Goal: Task Accomplishment & Management: Use online tool/utility

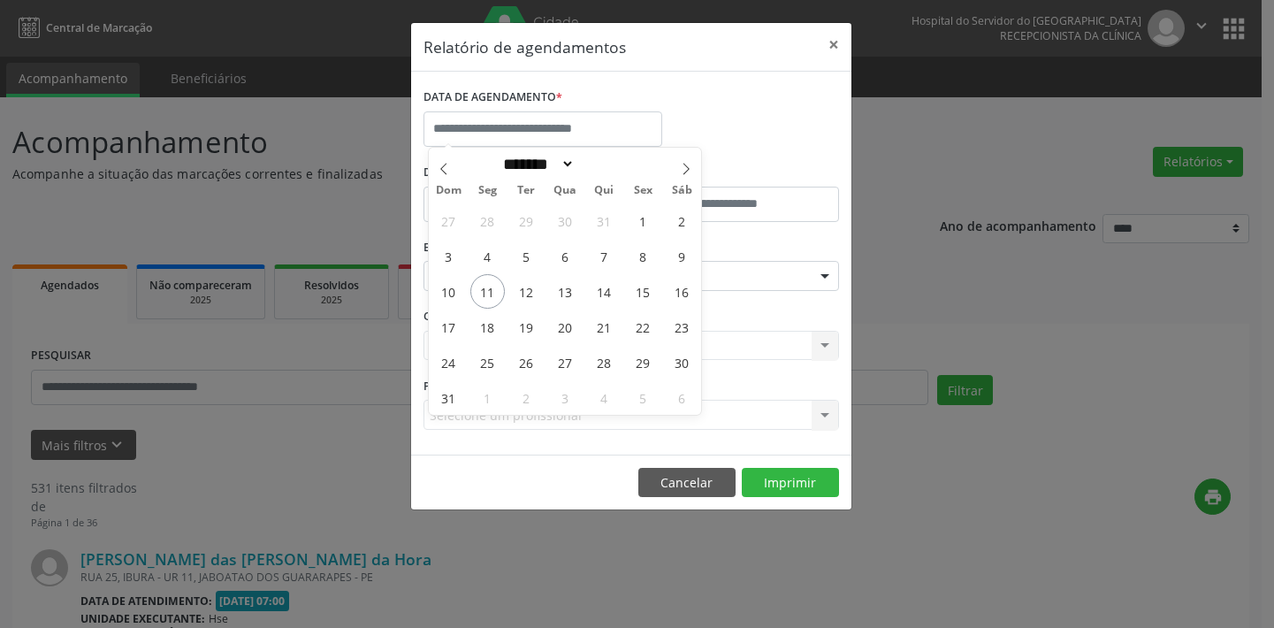
select select "*"
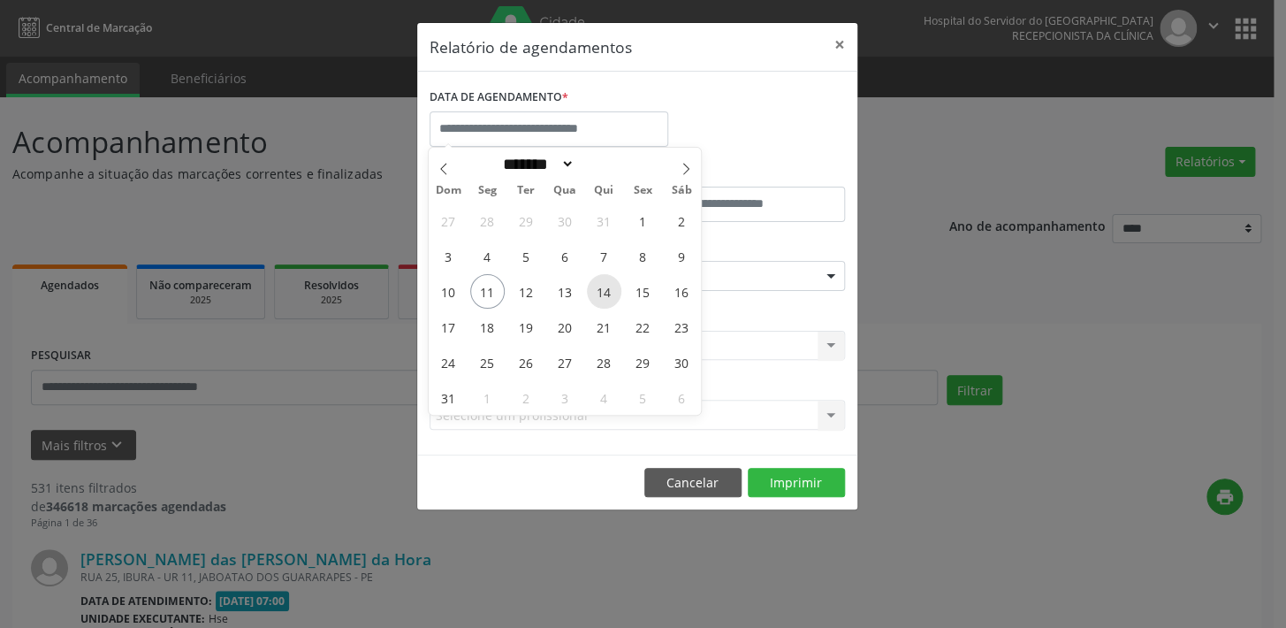
drag, startPoint x: 0, startPoint y: 0, endPoint x: 601, endPoint y: 291, distance: 667.6
click at [601, 291] on span "14" at bounding box center [604, 291] width 34 height 34
type input "**********"
click at [601, 291] on span "14" at bounding box center [604, 291] width 34 height 34
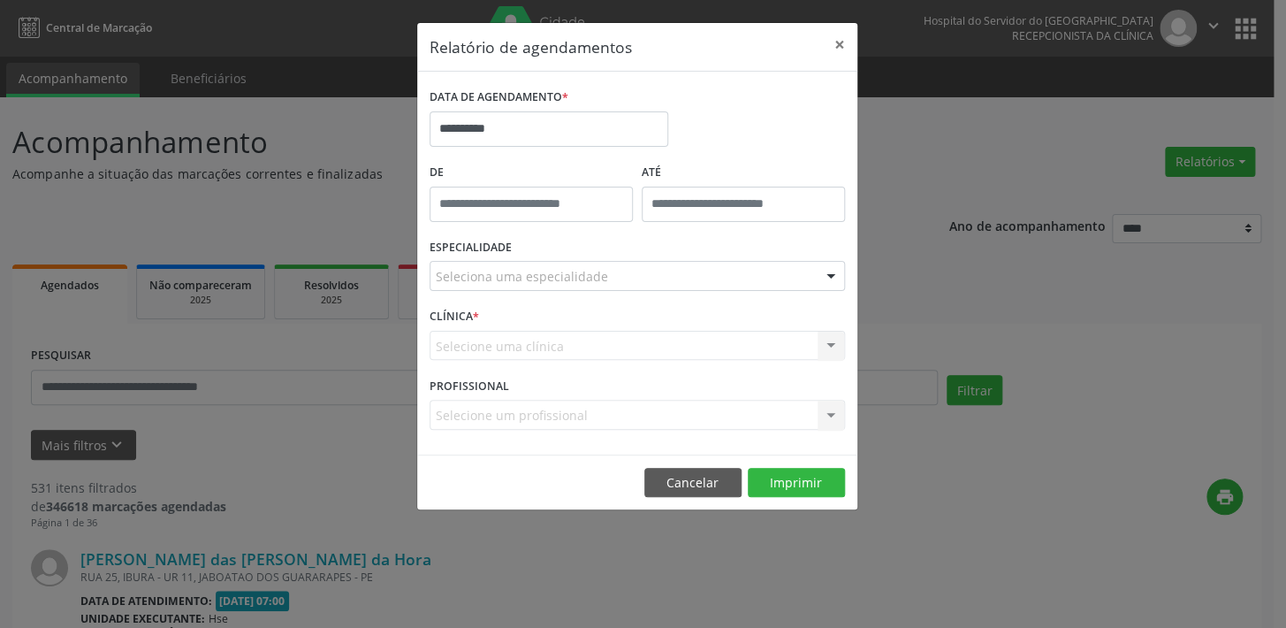
click at [832, 274] on div at bounding box center [831, 277] width 27 height 30
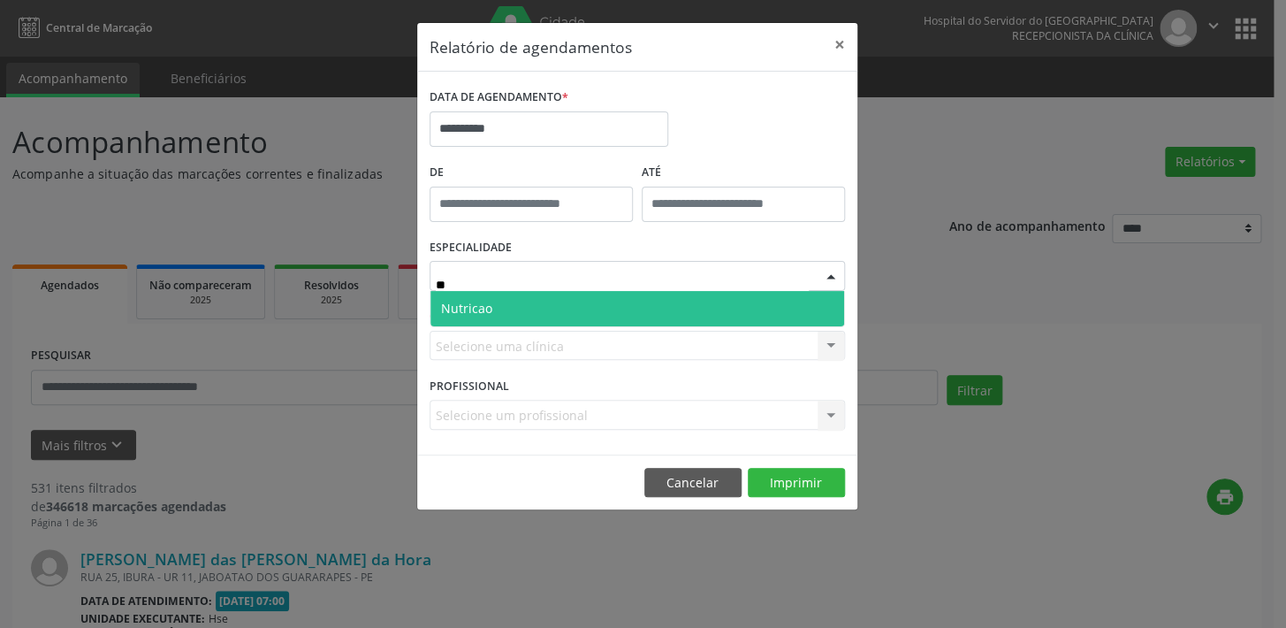
type input "***"
click at [457, 301] on span "Nutricao" at bounding box center [466, 308] width 51 height 17
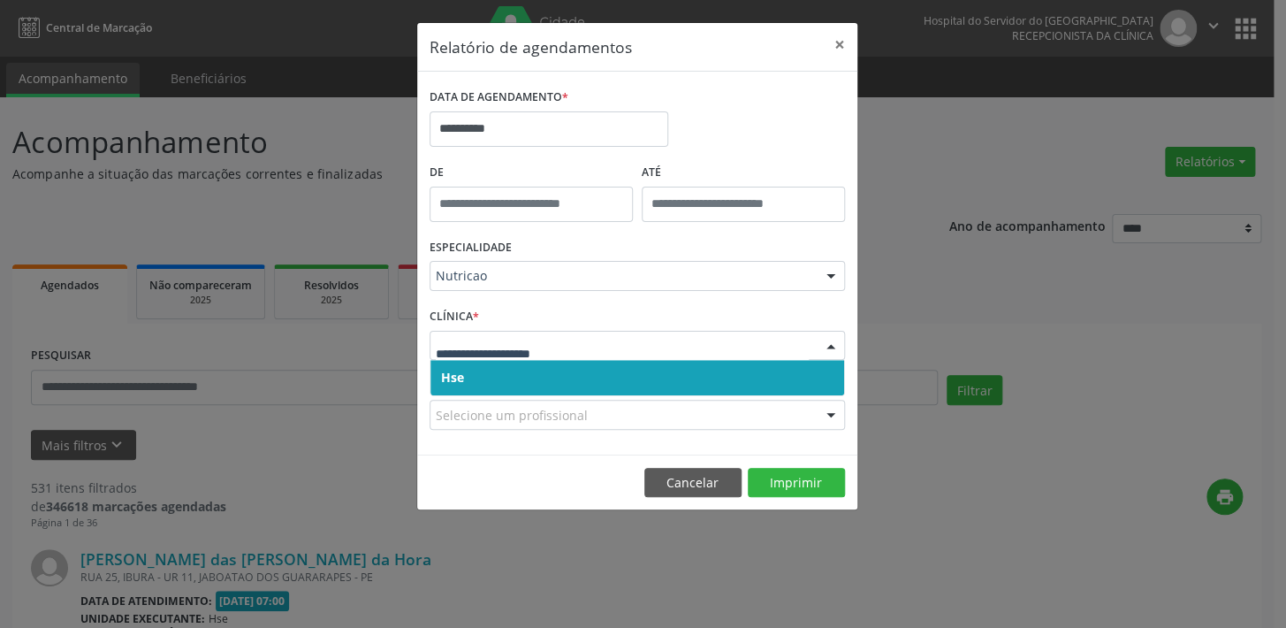
click at [827, 346] on div at bounding box center [831, 346] width 27 height 30
click at [810, 370] on span "Hse" at bounding box center [637, 377] width 414 height 35
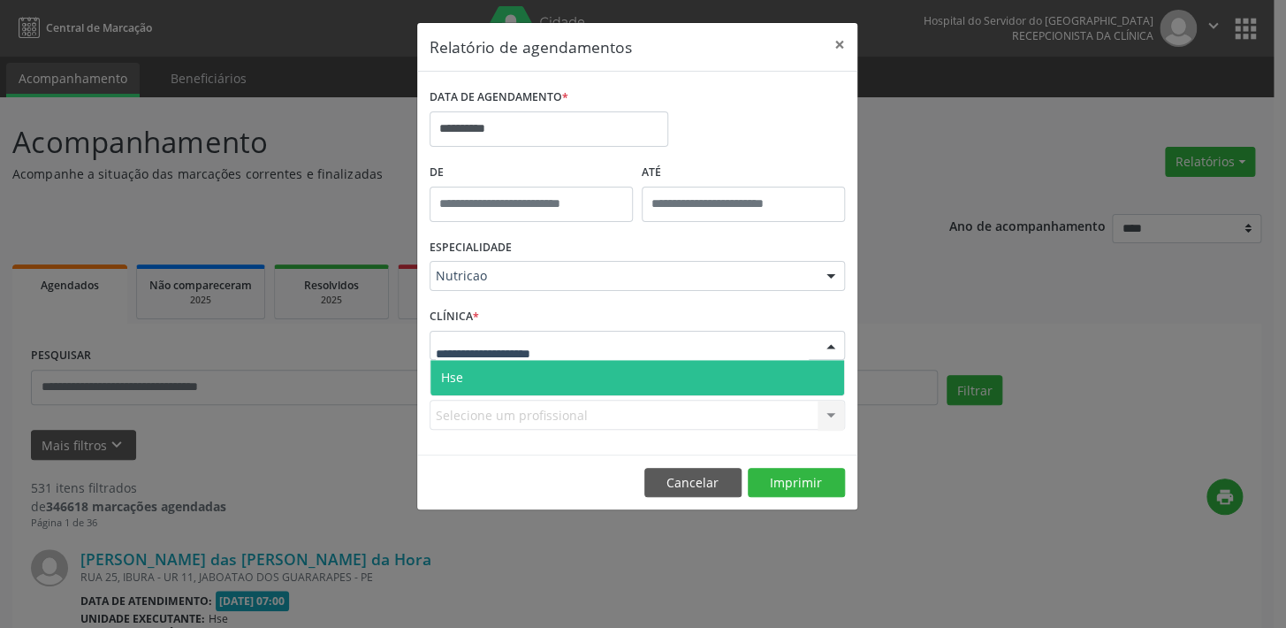
click at [830, 342] on div at bounding box center [831, 346] width 27 height 30
click at [804, 377] on span "Hse" at bounding box center [637, 377] width 414 height 35
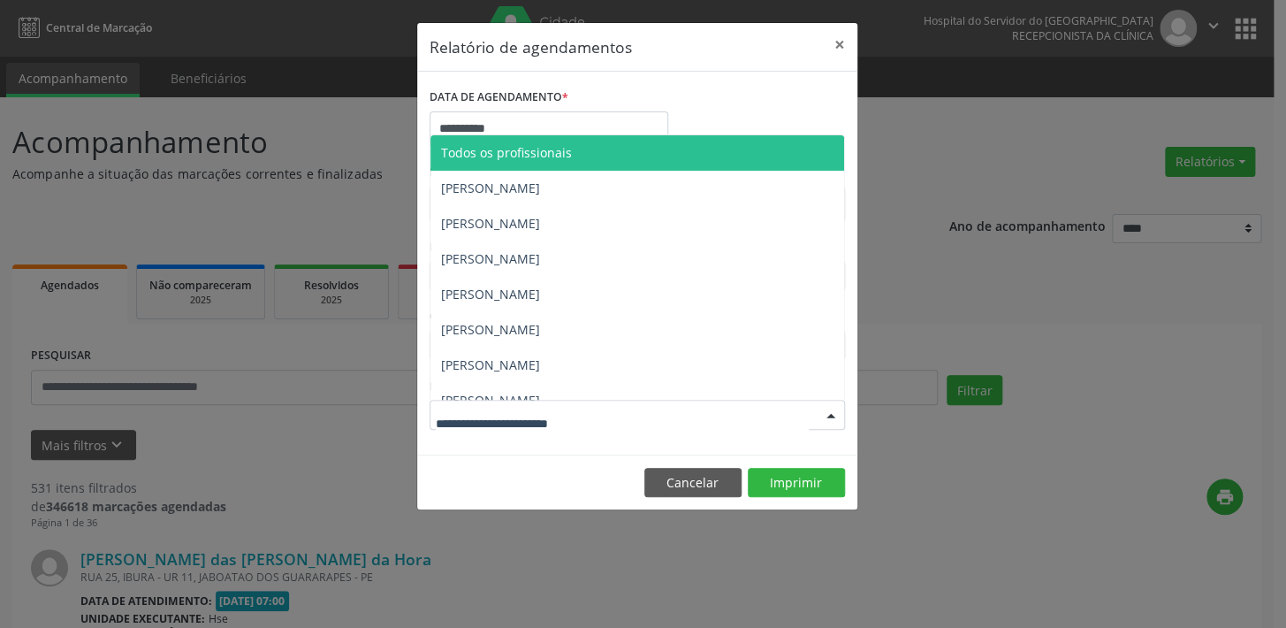
click at [825, 415] on div at bounding box center [831, 415] width 27 height 30
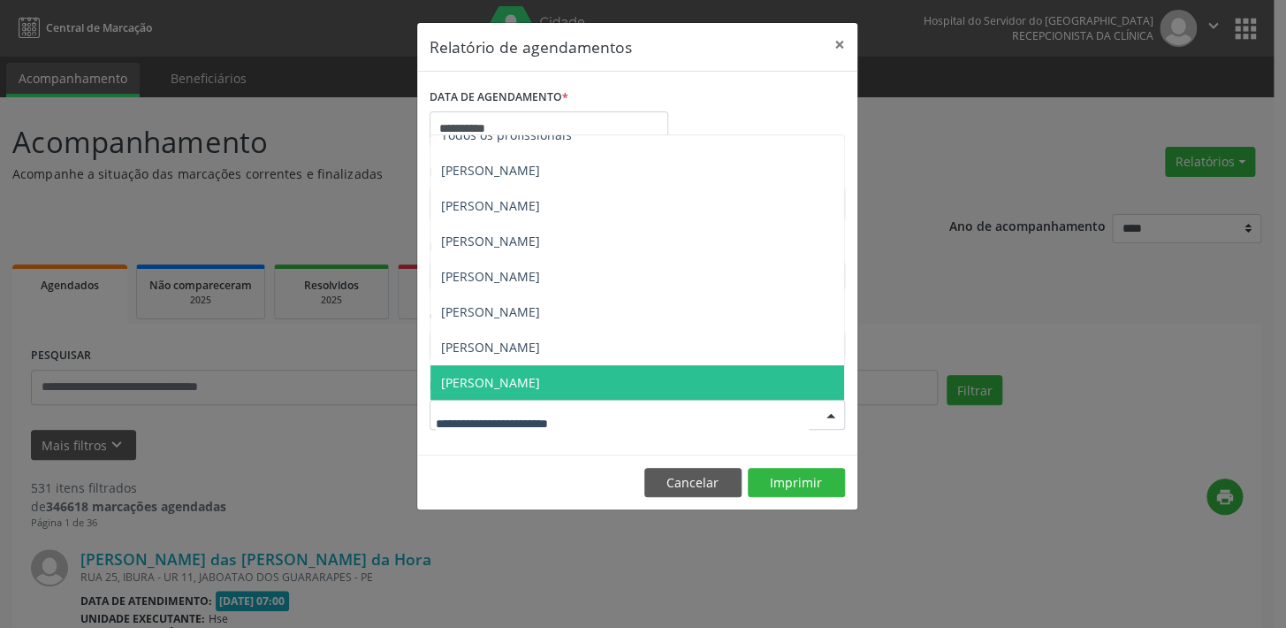
click at [495, 380] on span "[PERSON_NAME]" at bounding box center [490, 382] width 99 height 17
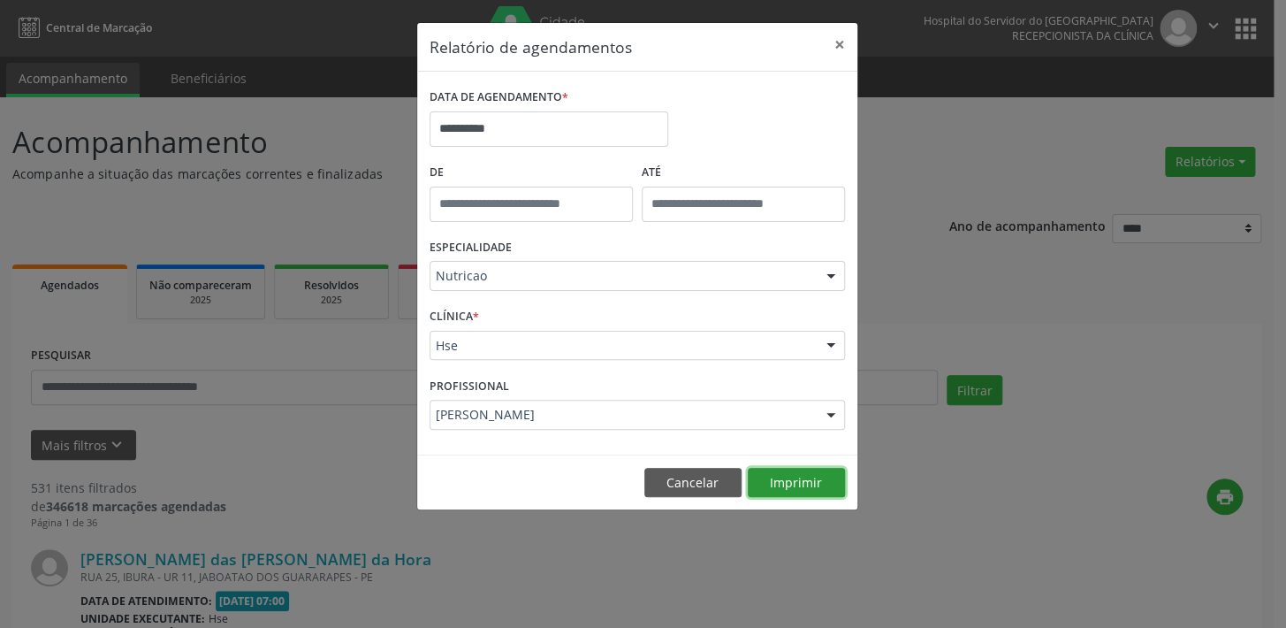
click at [781, 473] on button "Imprimir" at bounding box center [796, 483] width 97 height 30
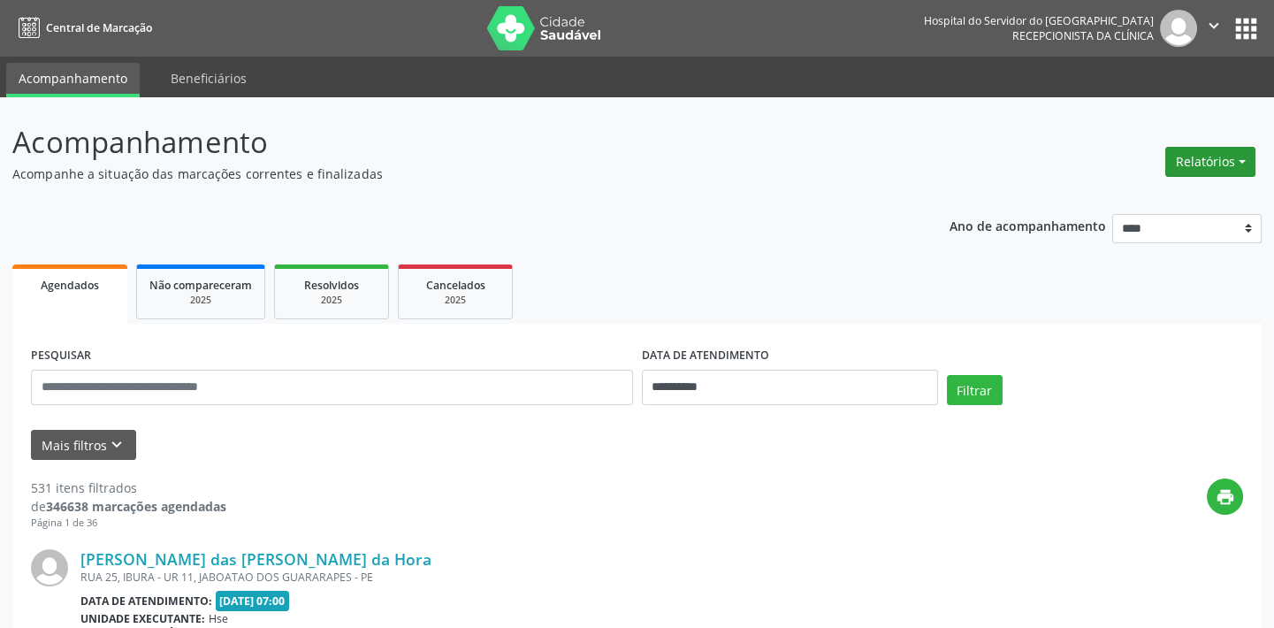
click at [1201, 154] on button "Relatórios" at bounding box center [1210, 162] width 90 height 30
click at [1151, 194] on link "Agendamentos" at bounding box center [1160, 198] width 190 height 25
select select "*"
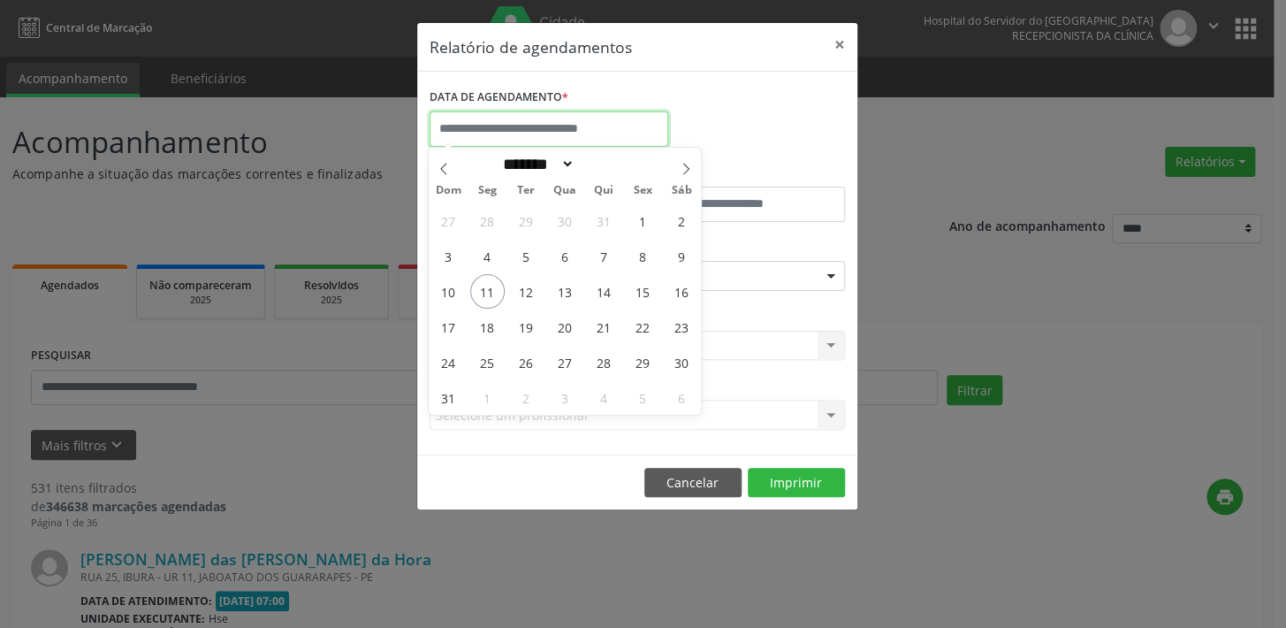
click at [533, 119] on input "text" at bounding box center [549, 128] width 239 height 35
click at [602, 290] on span "14" at bounding box center [604, 291] width 34 height 34
type input "**********"
click at [602, 290] on span "14" at bounding box center [604, 291] width 34 height 34
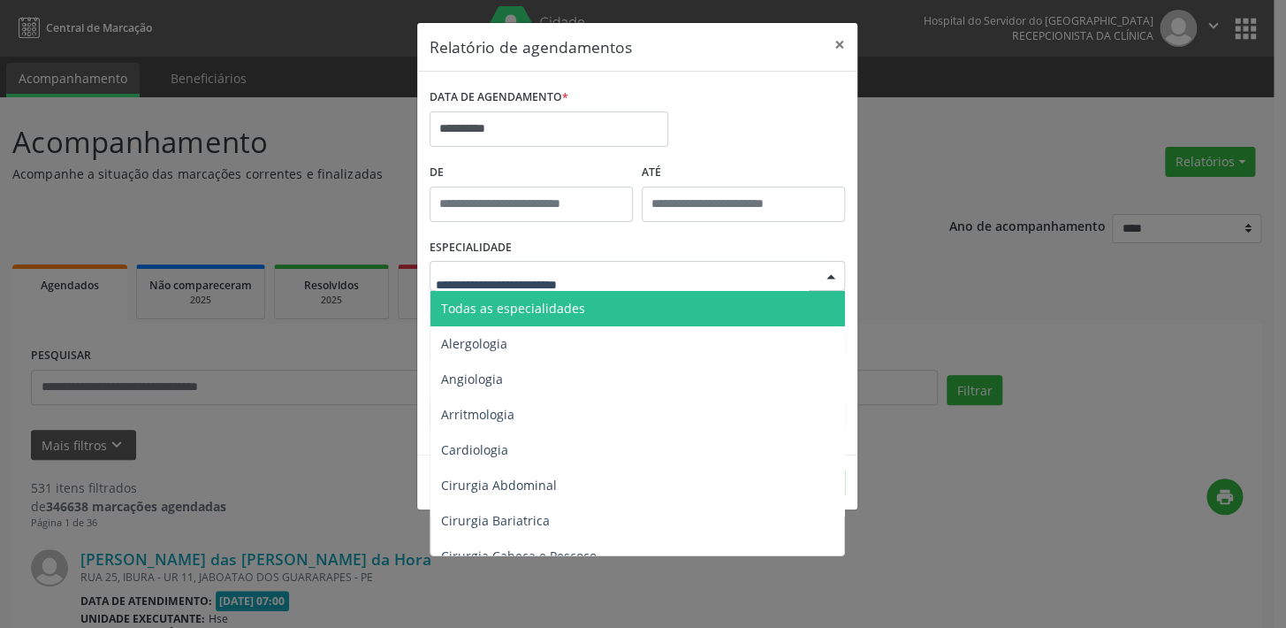
click at [831, 273] on div at bounding box center [831, 277] width 27 height 30
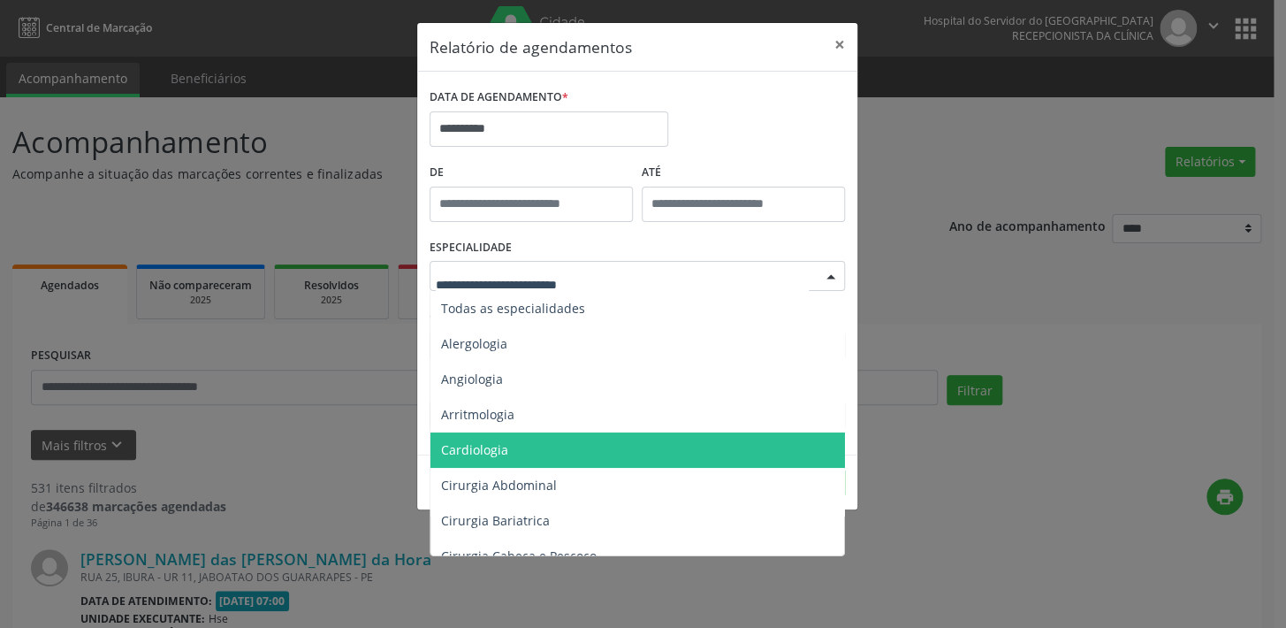
click at [482, 448] on span "Cardiologia" at bounding box center [474, 449] width 67 height 17
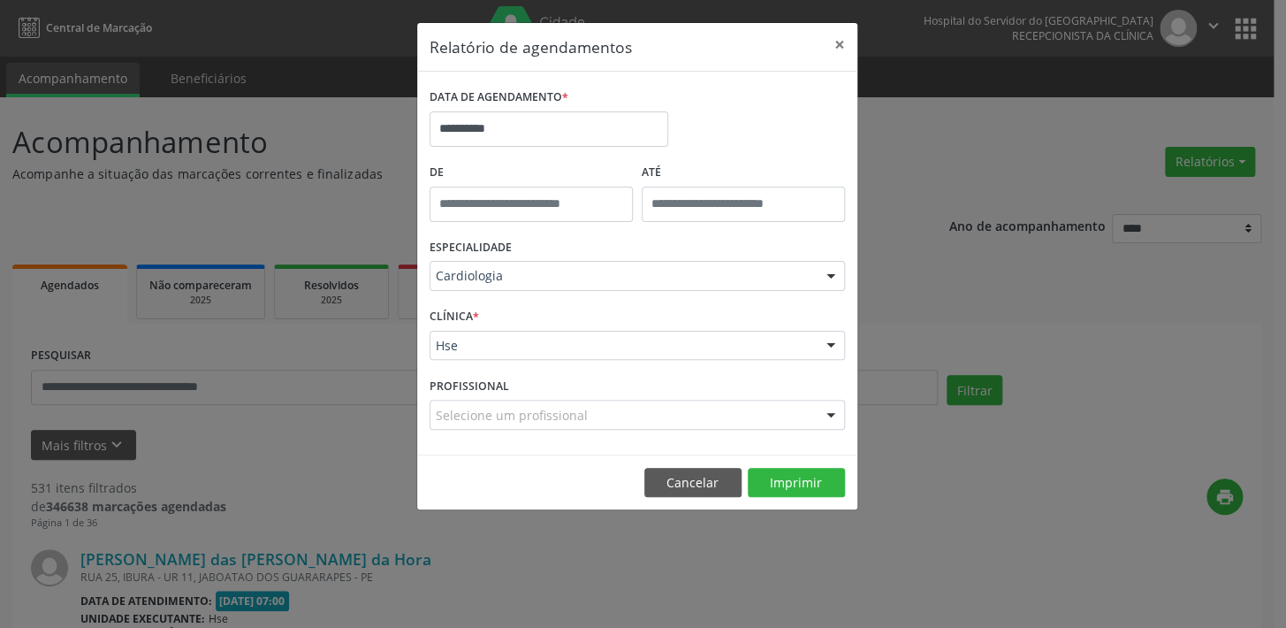
click at [837, 334] on div at bounding box center [831, 346] width 27 height 30
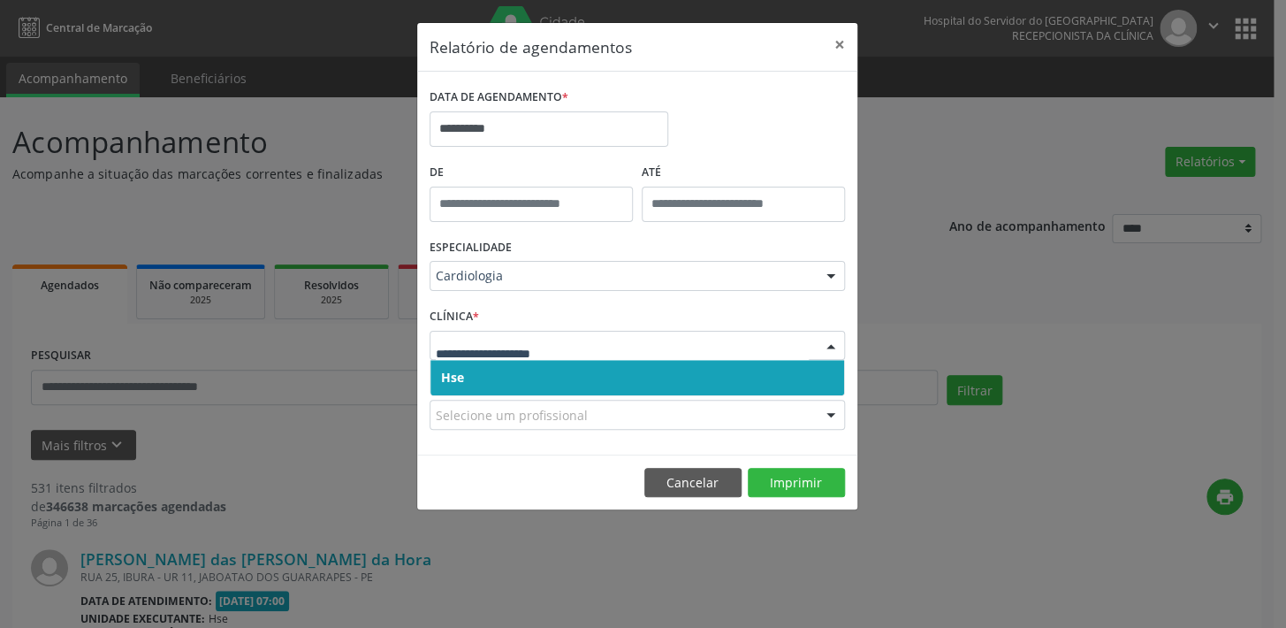
click at [799, 371] on span "Hse" at bounding box center [637, 377] width 414 height 35
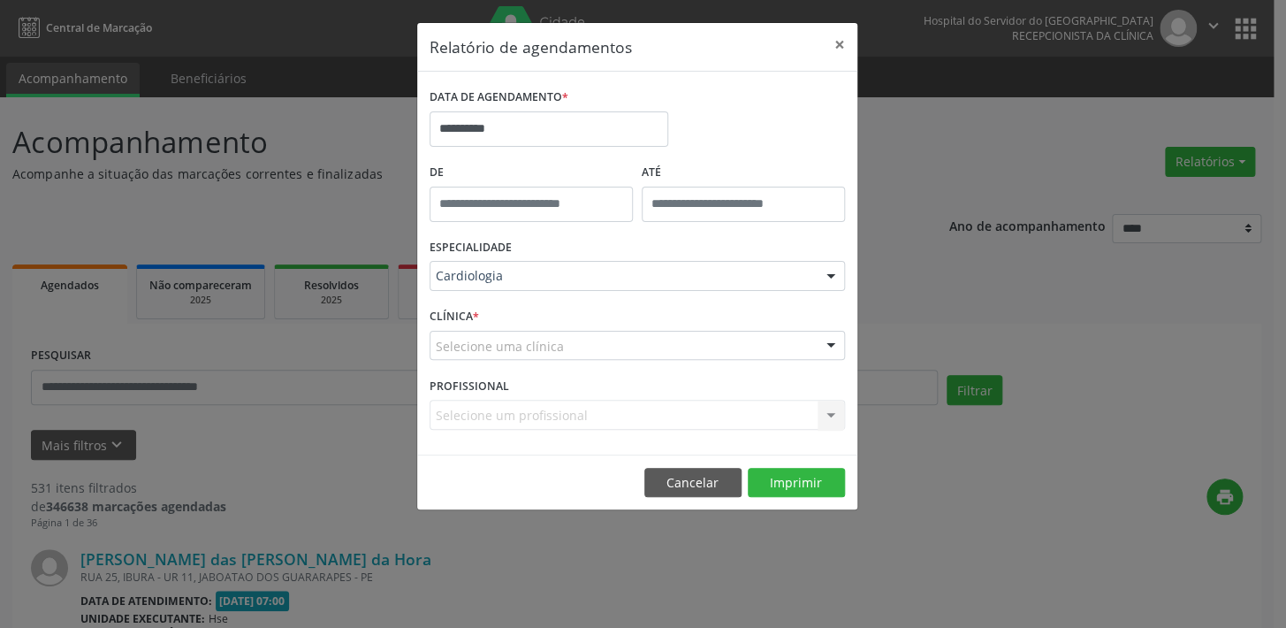
click at [821, 346] on div at bounding box center [831, 346] width 27 height 30
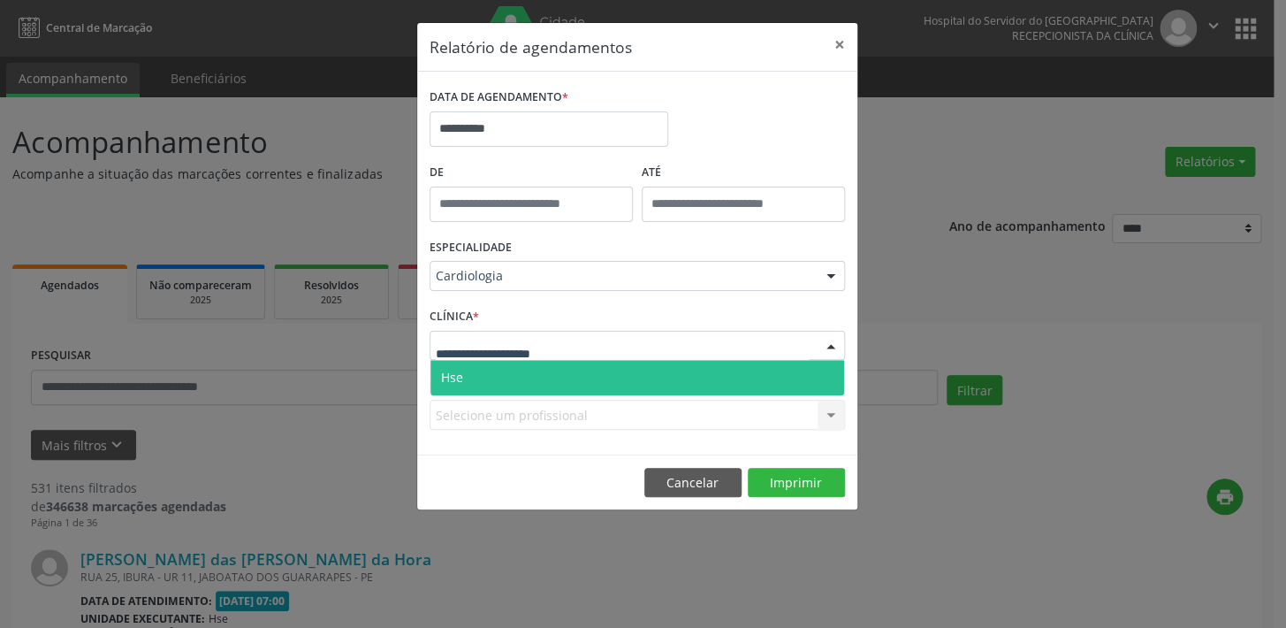
click at [801, 371] on span "Hse" at bounding box center [637, 377] width 414 height 35
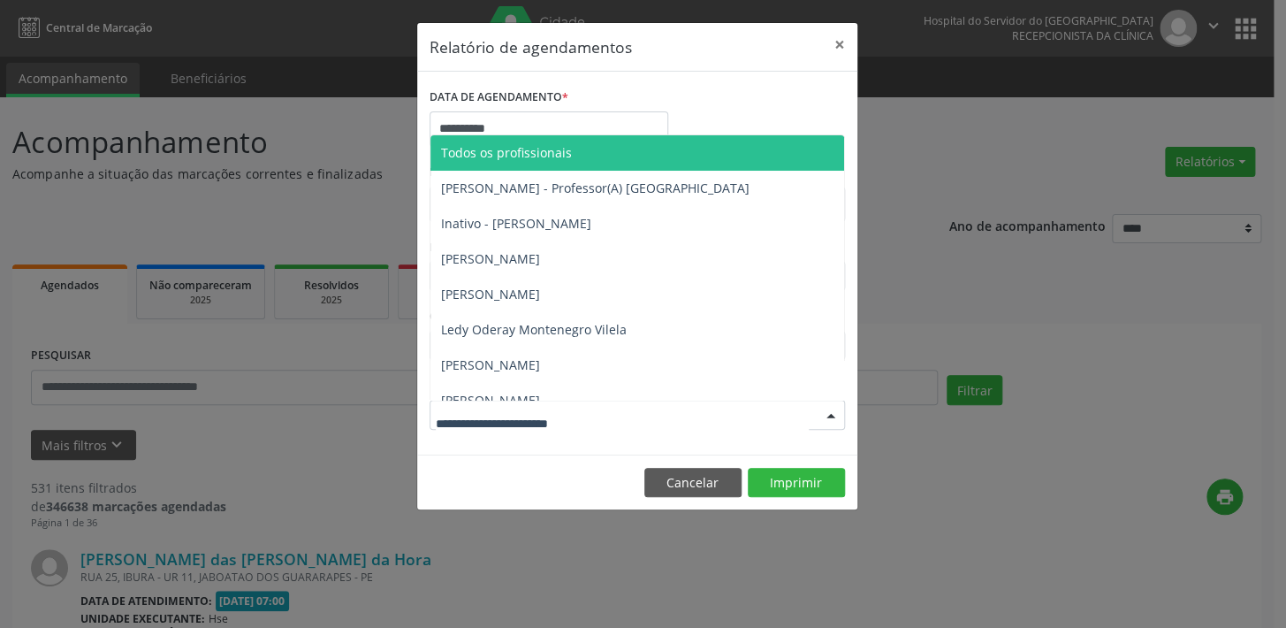
click at [830, 411] on div at bounding box center [831, 415] width 27 height 30
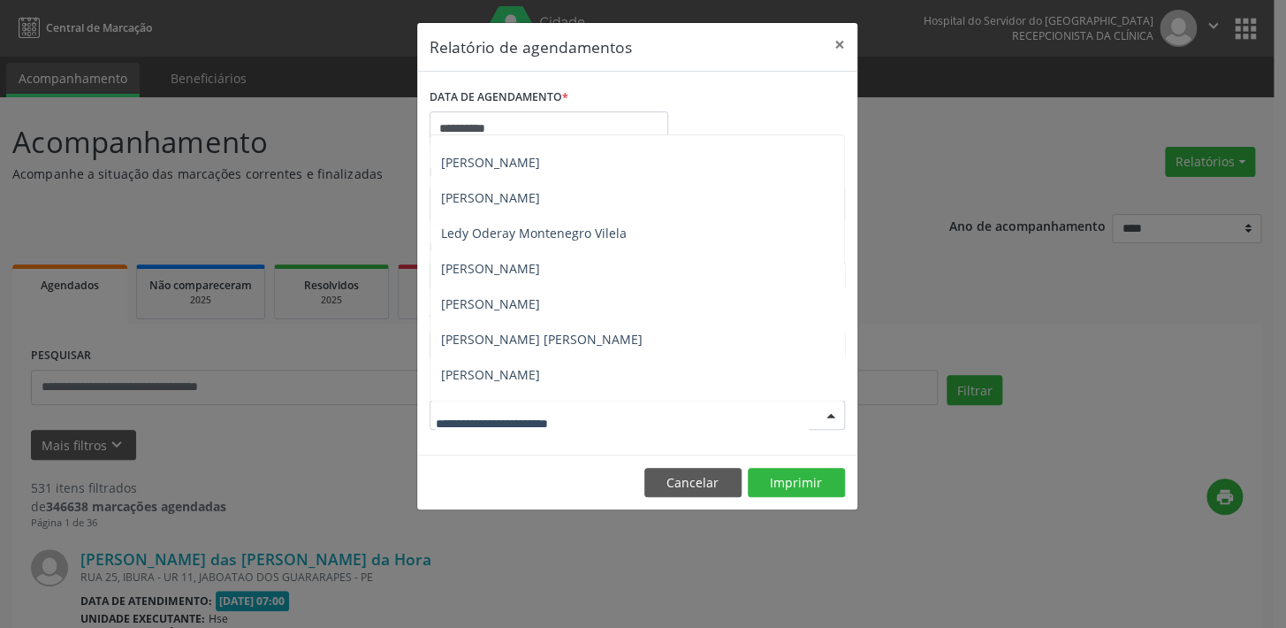
scroll to position [128, 0]
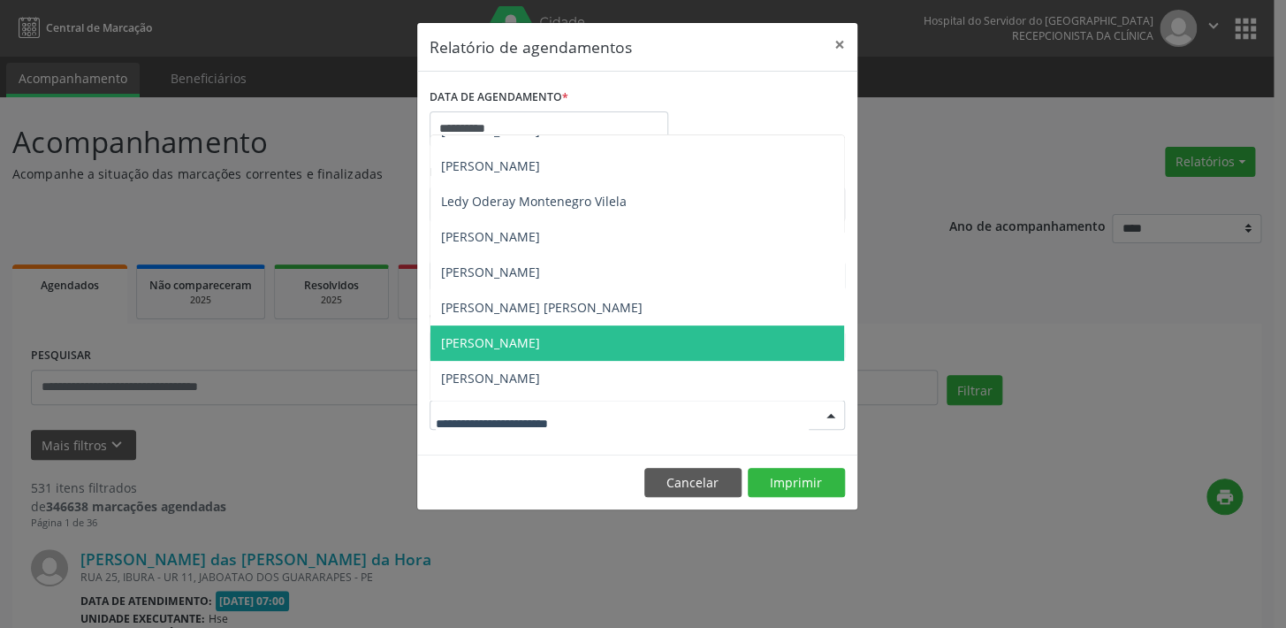
click at [540, 341] on span "[PERSON_NAME]" at bounding box center [490, 342] width 99 height 17
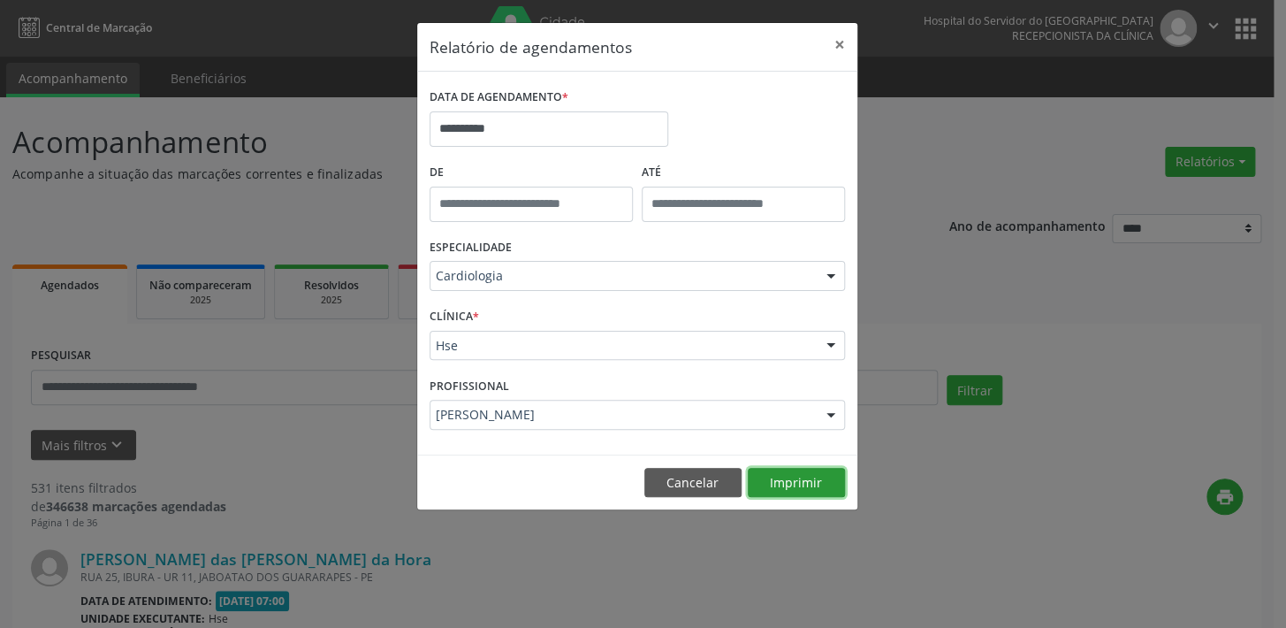
click at [787, 472] on button "Imprimir" at bounding box center [796, 483] width 97 height 30
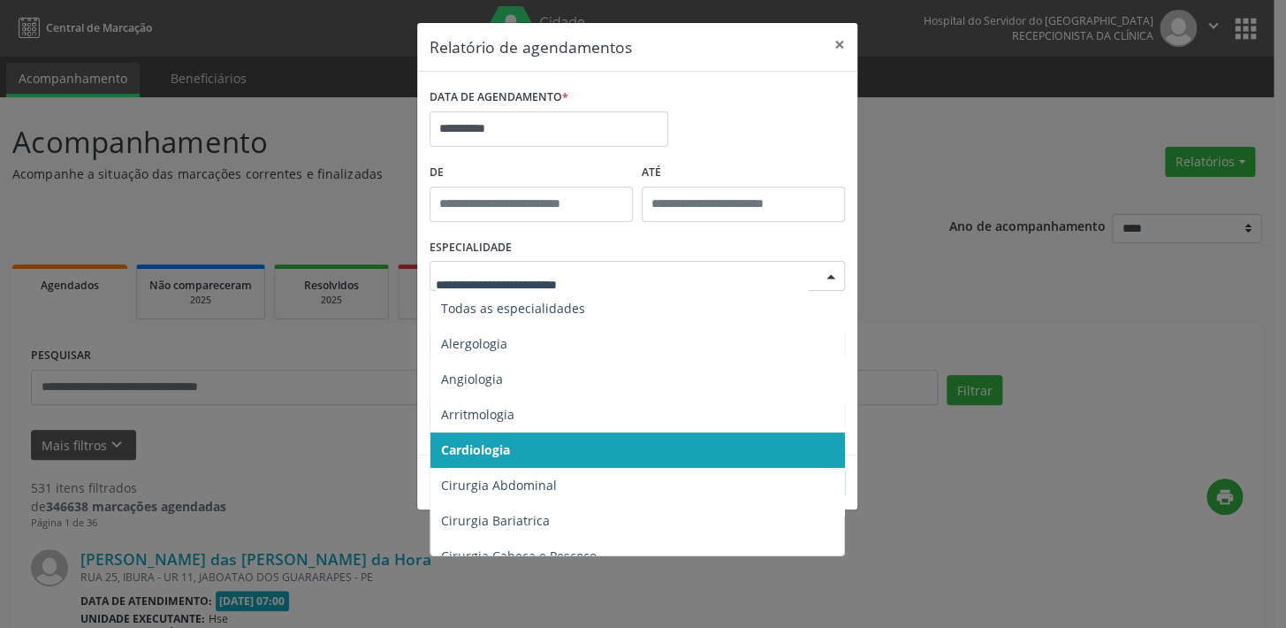
click at [826, 276] on div at bounding box center [831, 277] width 27 height 30
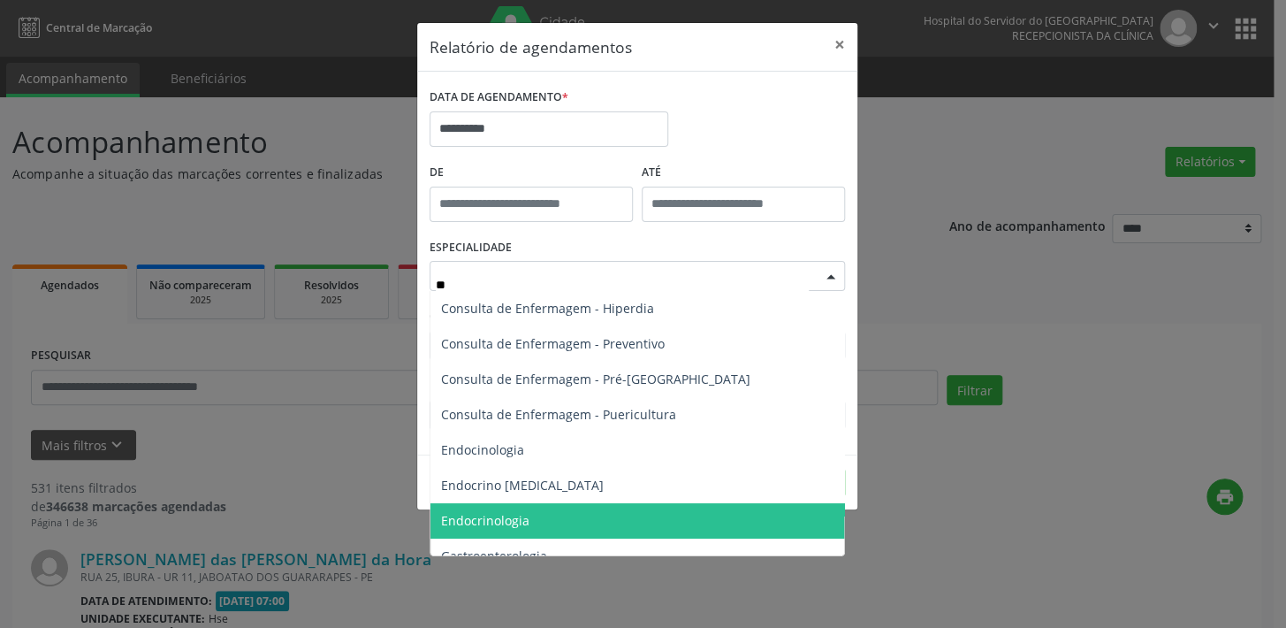
click at [521, 521] on span "Endocrinologia" at bounding box center [485, 520] width 88 height 17
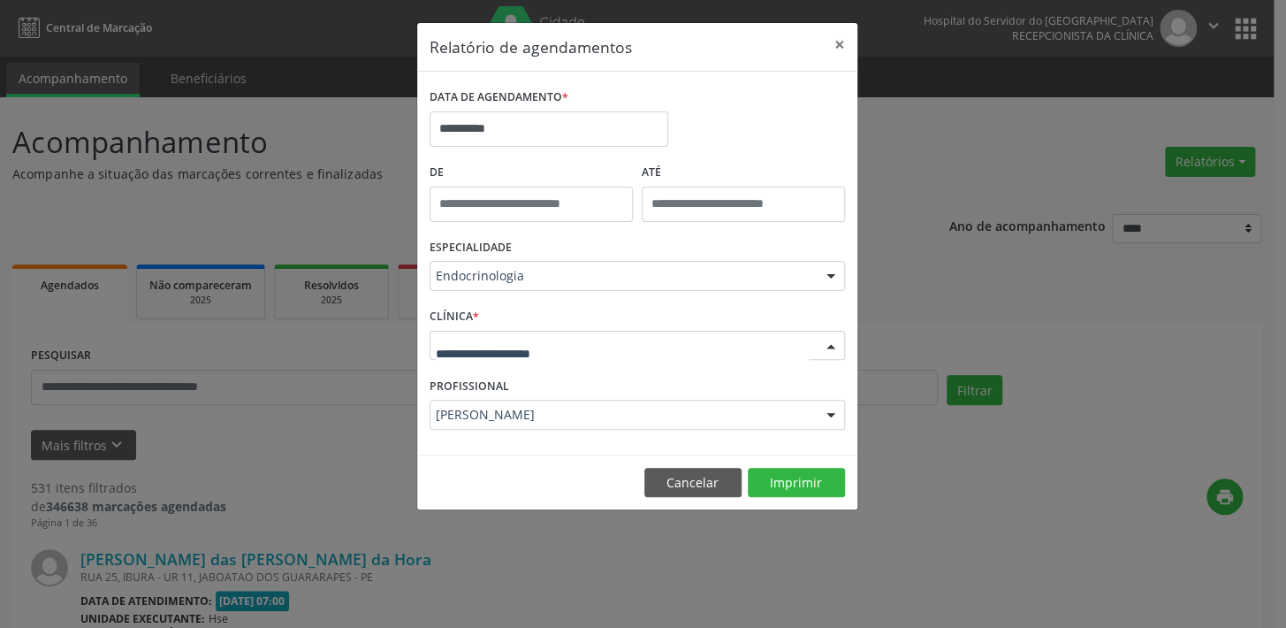
click at [833, 350] on div at bounding box center [831, 346] width 27 height 30
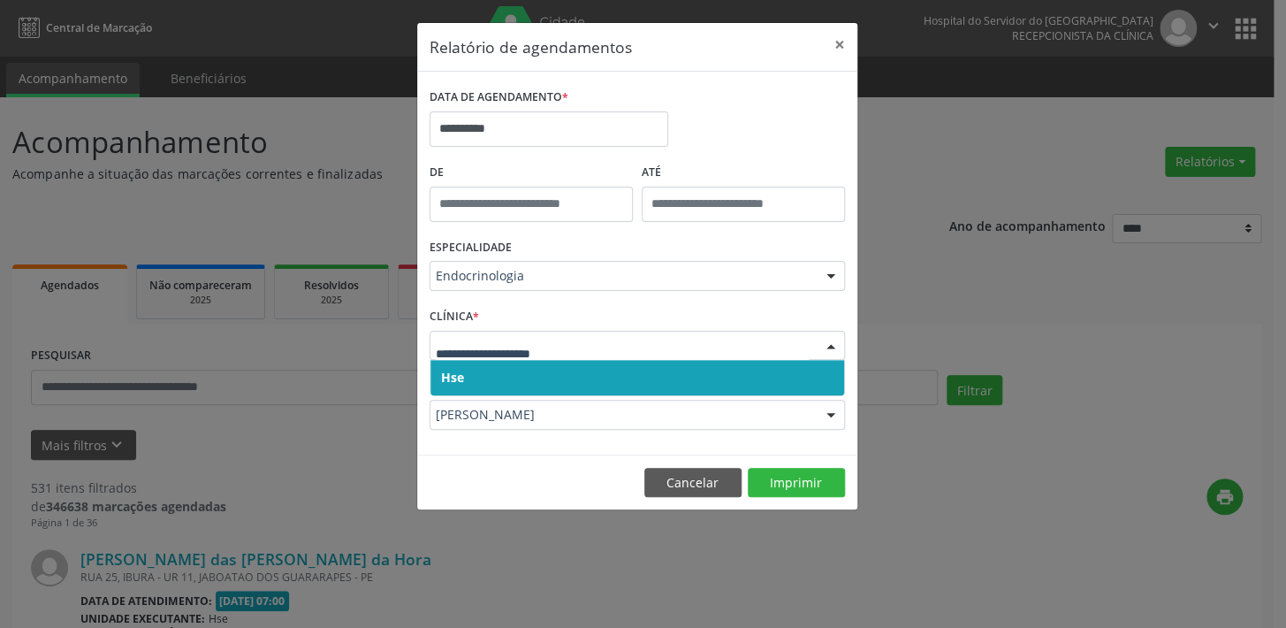
click at [724, 377] on span "Hse" at bounding box center [637, 377] width 414 height 35
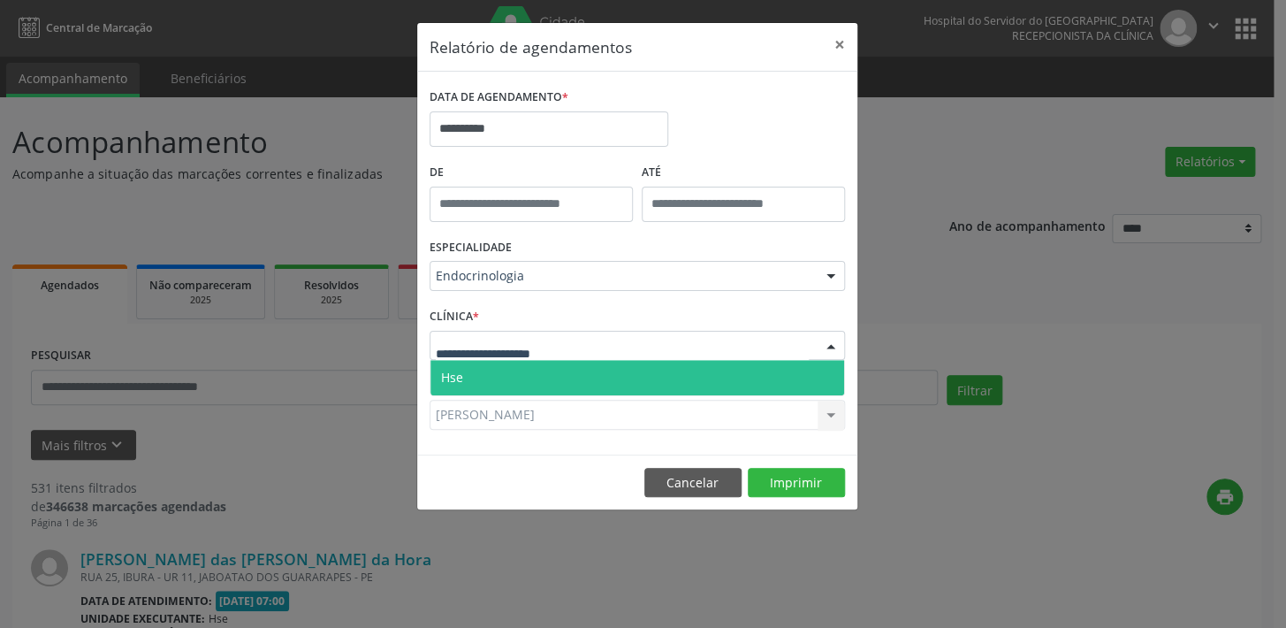
click at [833, 344] on div at bounding box center [831, 346] width 27 height 30
click at [810, 377] on span "Hse" at bounding box center [637, 377] width 414 height 35
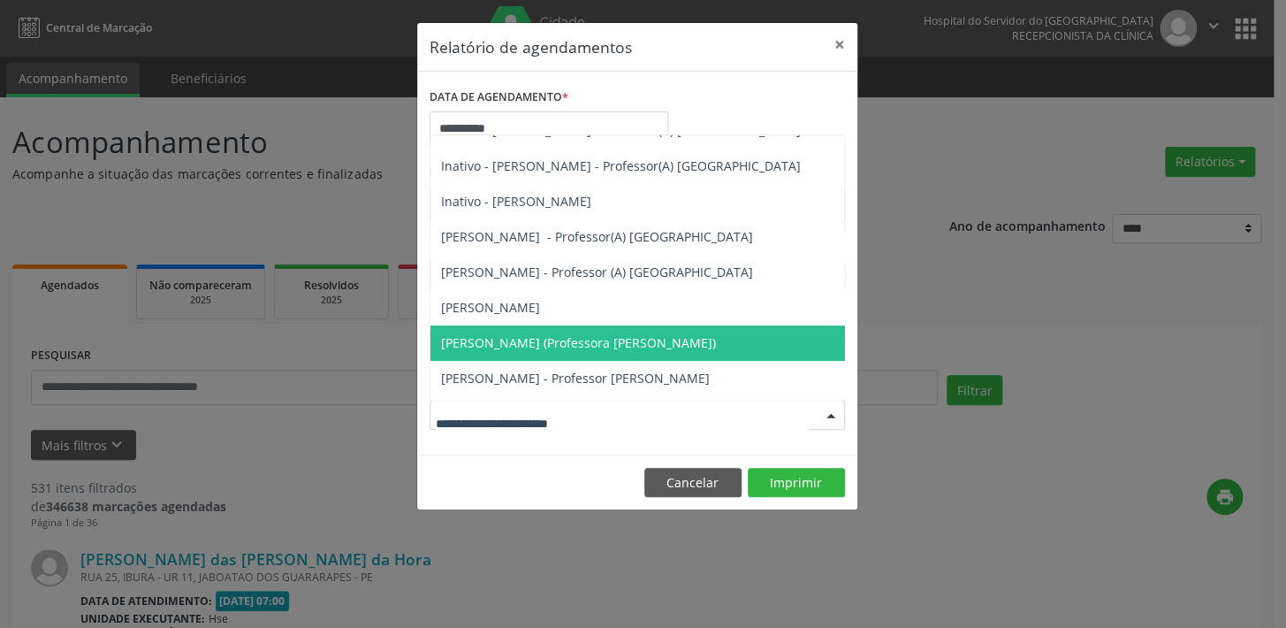
click at [831, 411] on div at bounding box center [831, 415] width 27 height 30
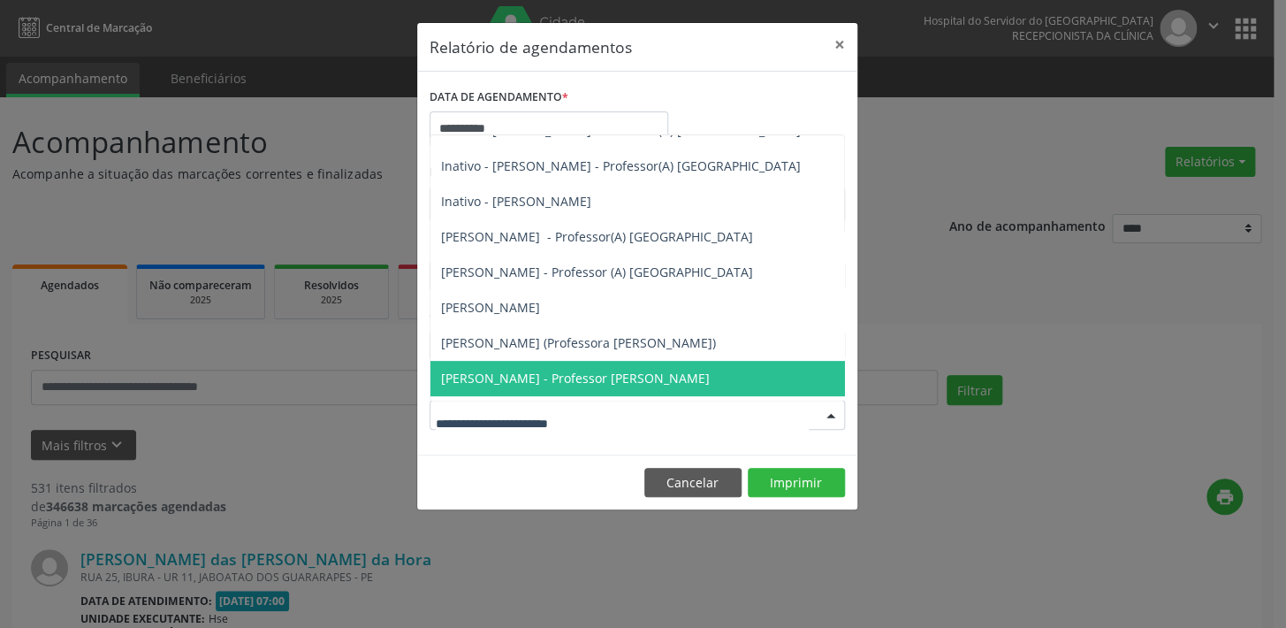
click at [541, 369] on span "[PERSON_NAME] - Professor [PERSON_NAME]" at bounding box center [575, 377] width 269 height 17
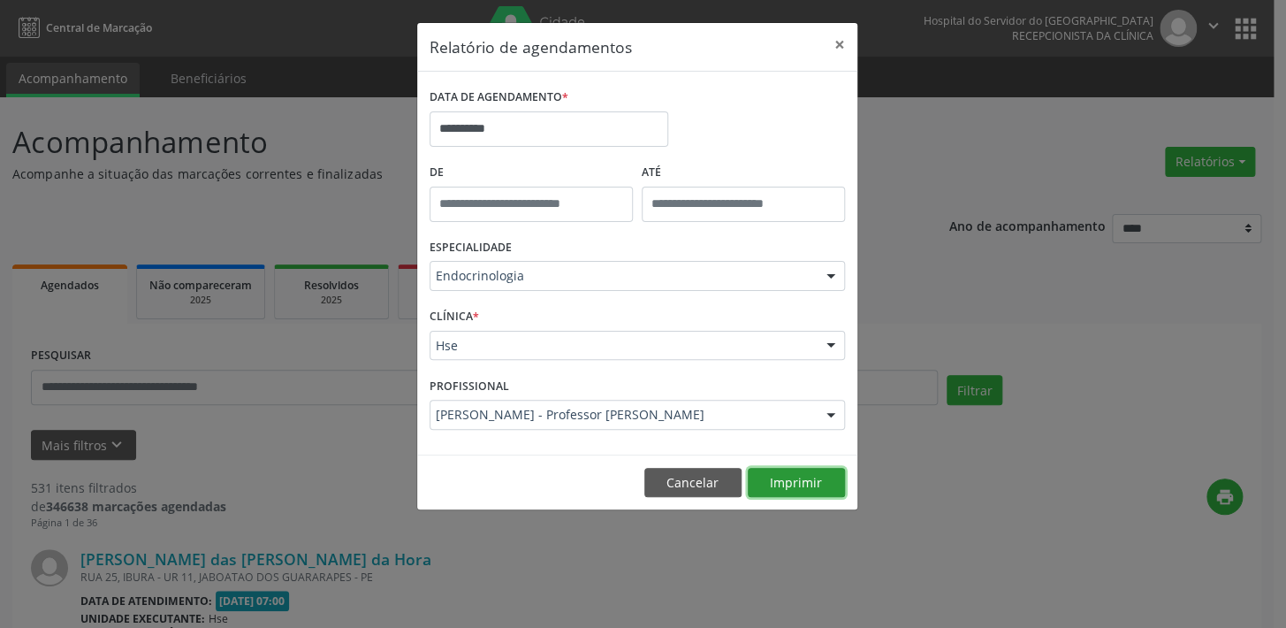
click at [813, 476] on button "Imprimir" at bounding box center [796, 483] width 97 height 30
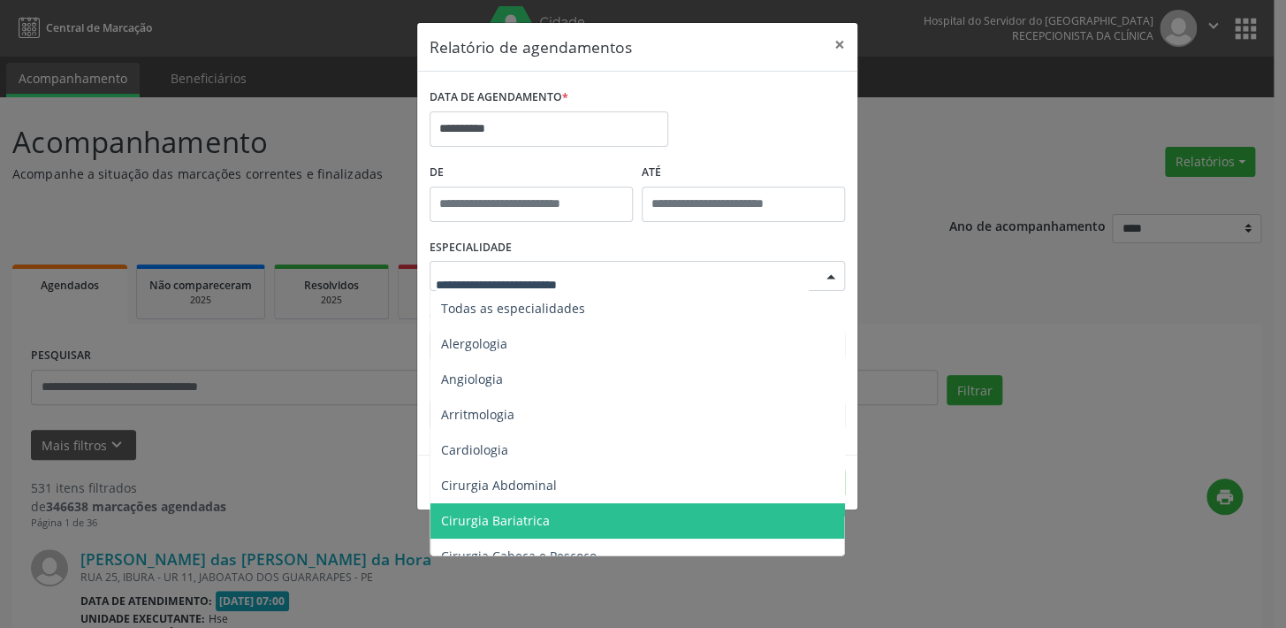
click at [832, 273] on div at bounding box center [831, 277] width 27 height 30
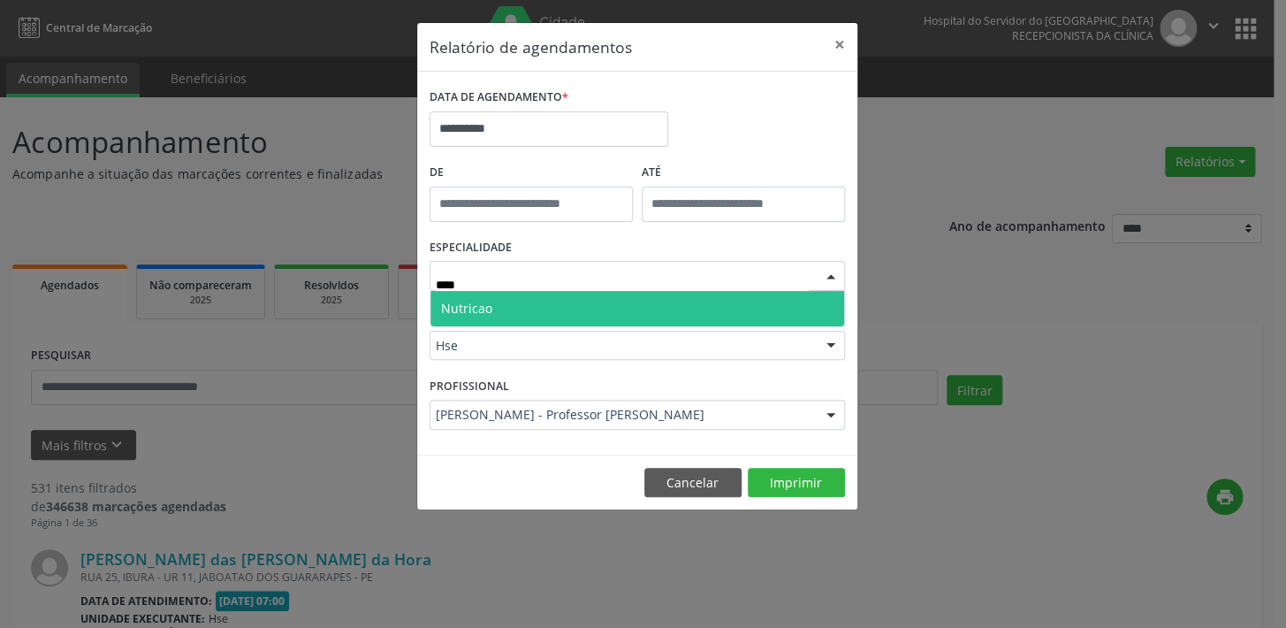
type input "*****"
click at [625, 308] on span "Nutricao" at bounding box center [637, 308] width 414 height 35
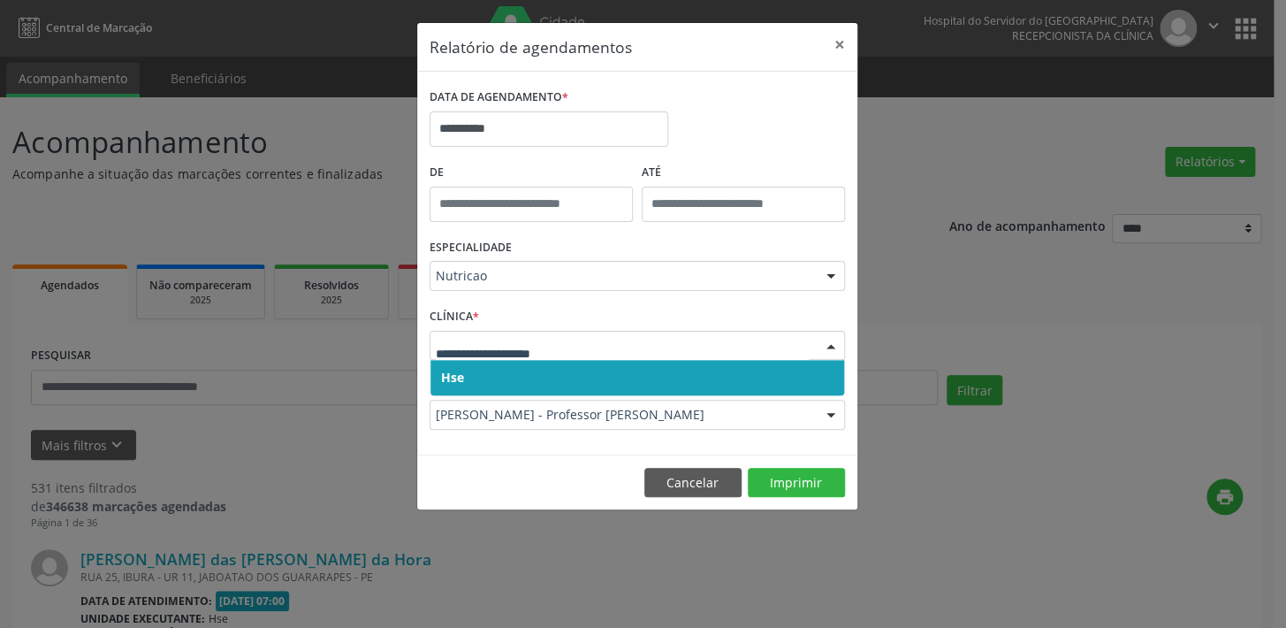
click at [831, 342] on div at bounding box center [831, 346] width 27 height 30
click at [825, 371] on span "Hse" at bounding box center [637, 377] width 414 height 35
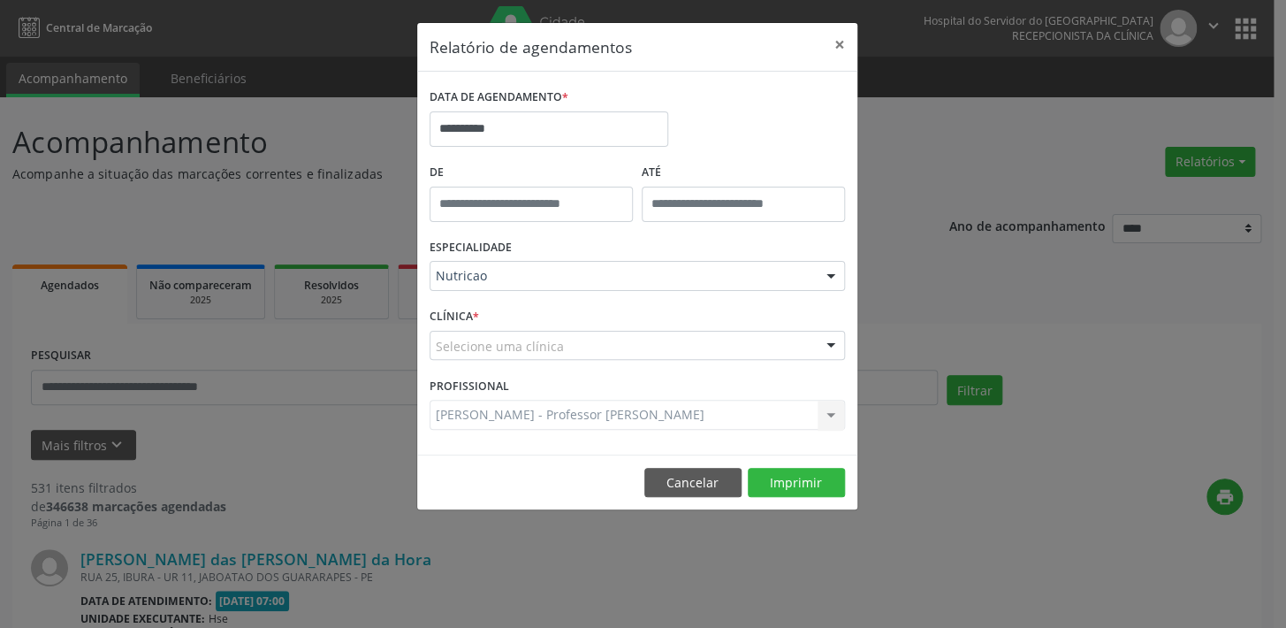
click at [825, 345] on div at bounding box center [831, 346] width 27 height 30
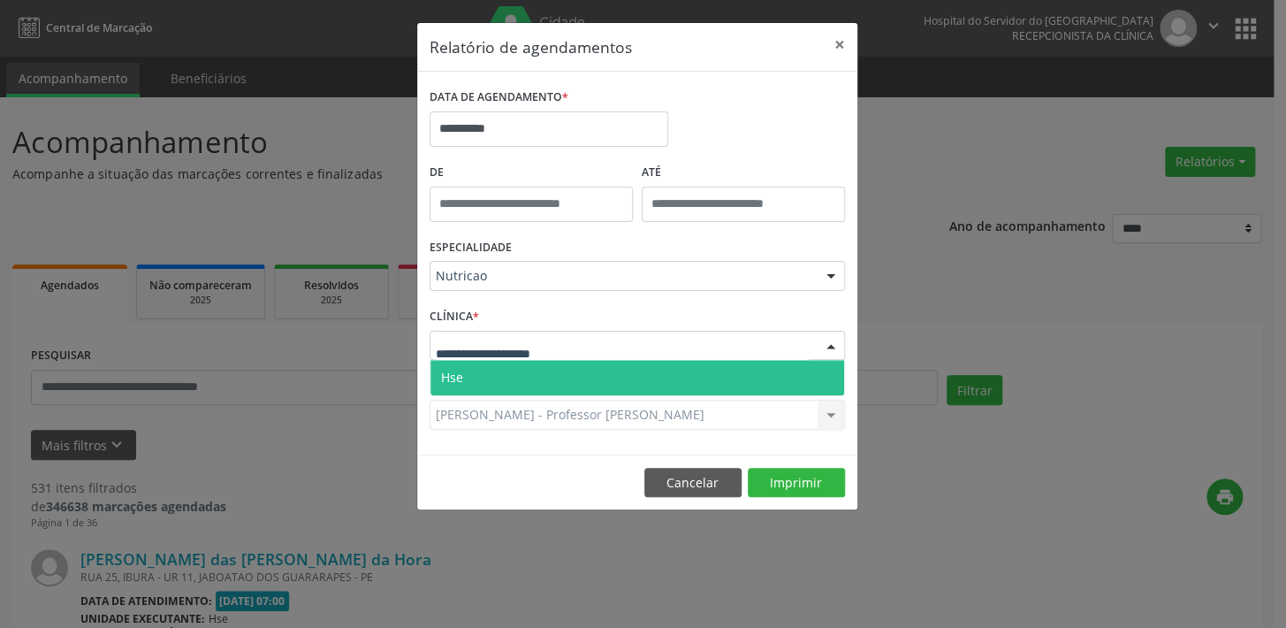
click at [825, 367] on span "Hse" at bounding box center [637, 377] width 414 height 35
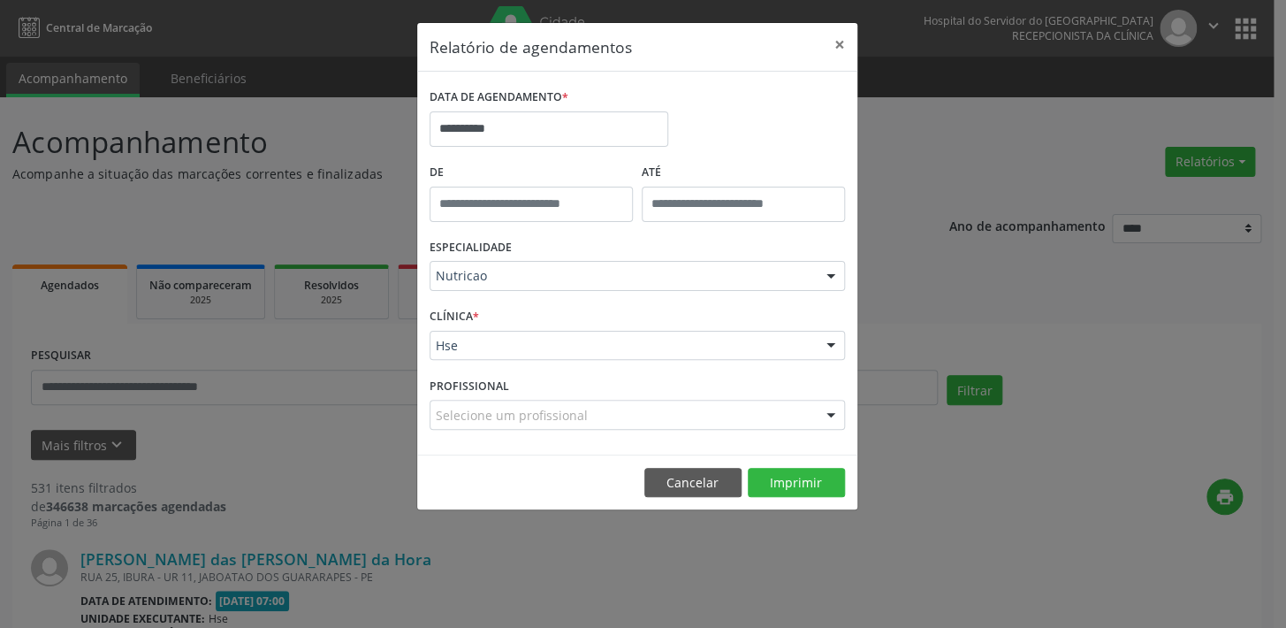
scroll to position [18, 0]
click at [828, 410] on div at bounding box center [831, 415] width 27 height 30
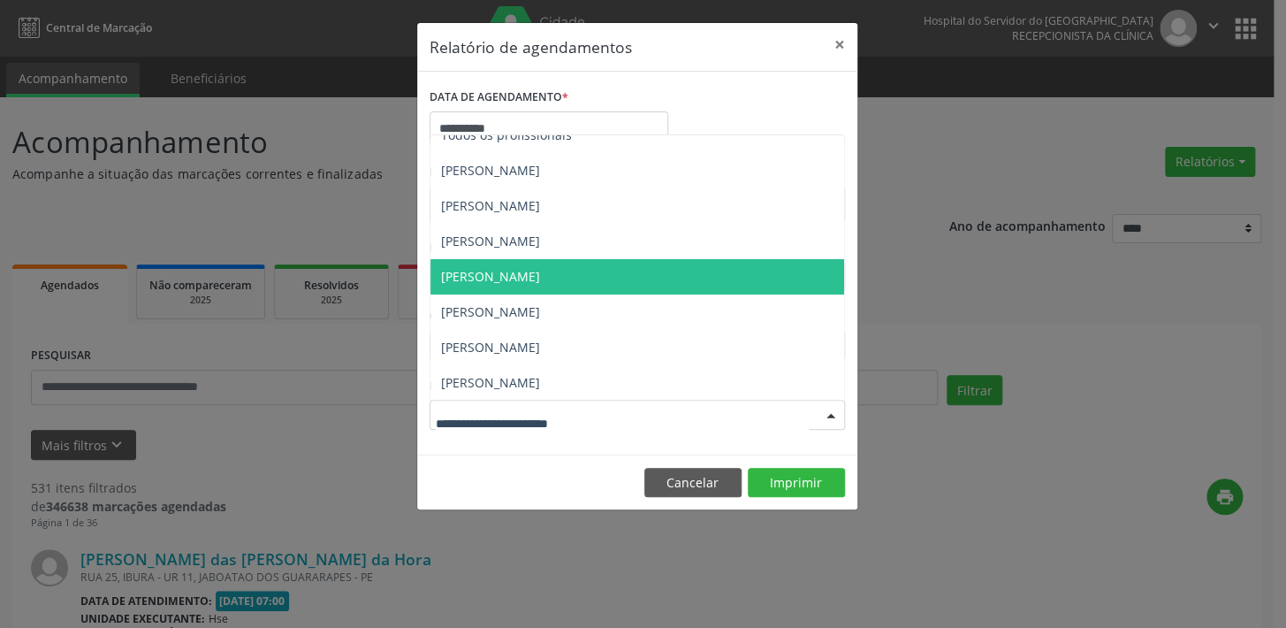
click at [540, 276] on span "[PERSON_NAME]" at bounding box center [490, 276] width 99 height 17
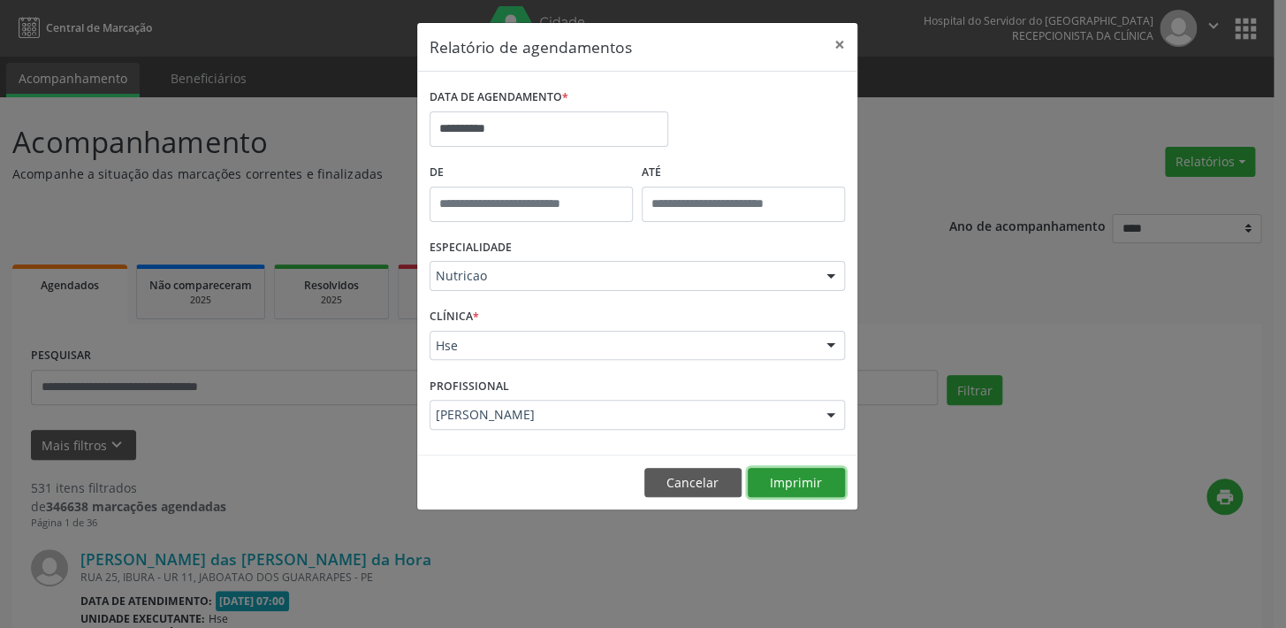
click at [789, 478] on button "Imprimir" at bounding box center [796, 483] width 97 height 30
click at [508, 129] on input "**********" at bounding box center [549, 128] width 239 height 35
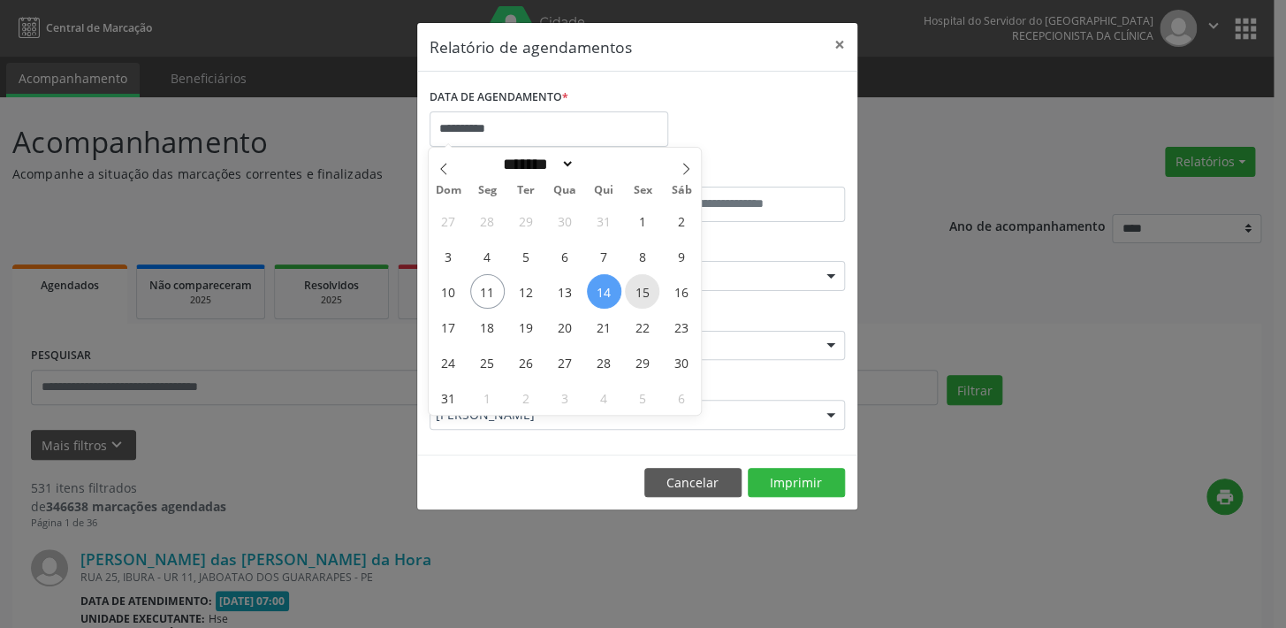
click at [636, 287] on span "15" at bounding box center [642, 291] width 34 height 34
type input "**********"
click at [636, 287] on span "15" at bounding box center [642, 291] width 34 height 34
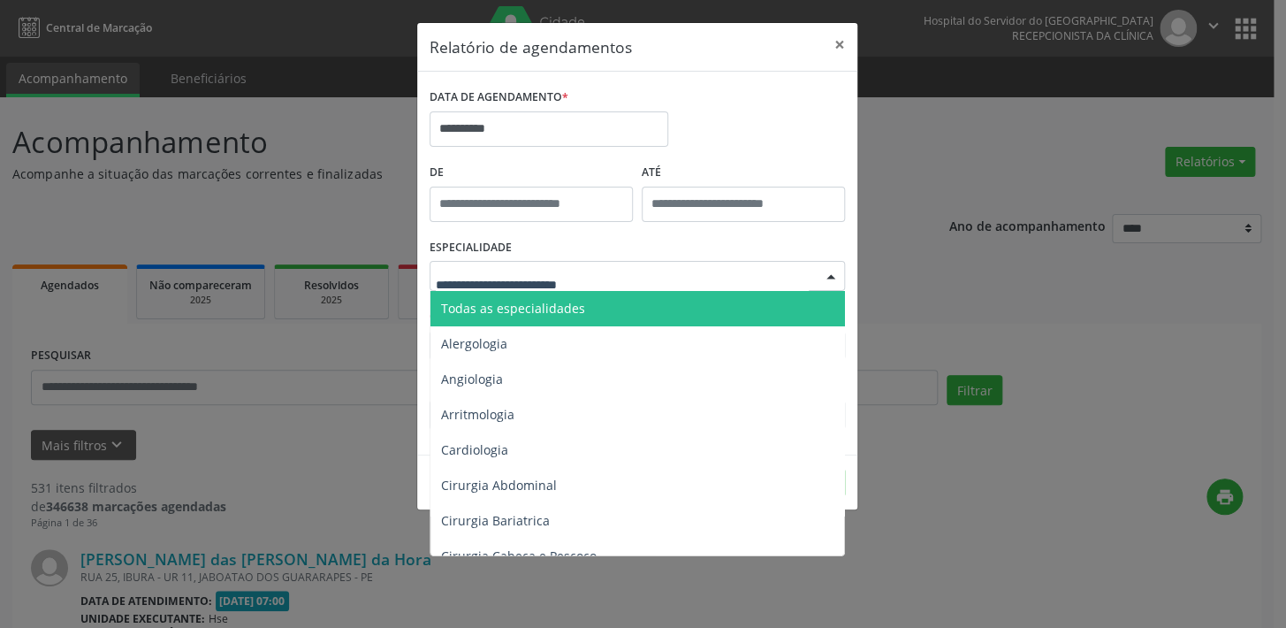
click at [833, 275] on div at bounding box center [831, 277] width 27 height 30
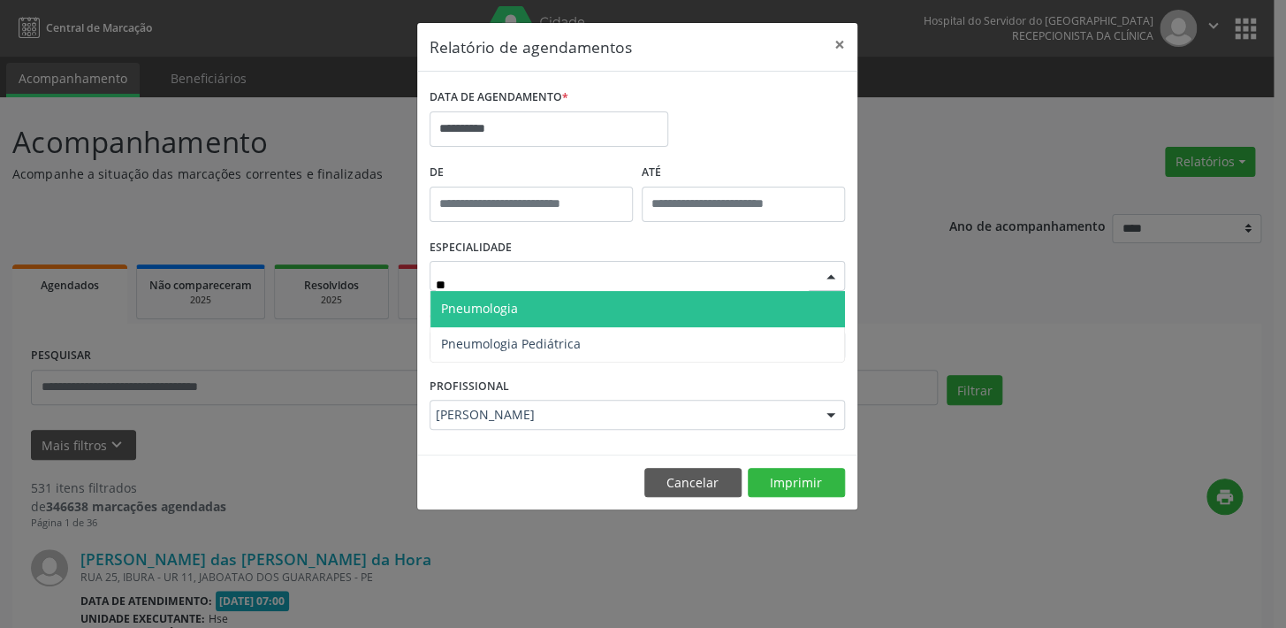
type input "***"
click at [489, 303] on span "Pneumologia" at bounding box center [479, 308] width 77 height 17
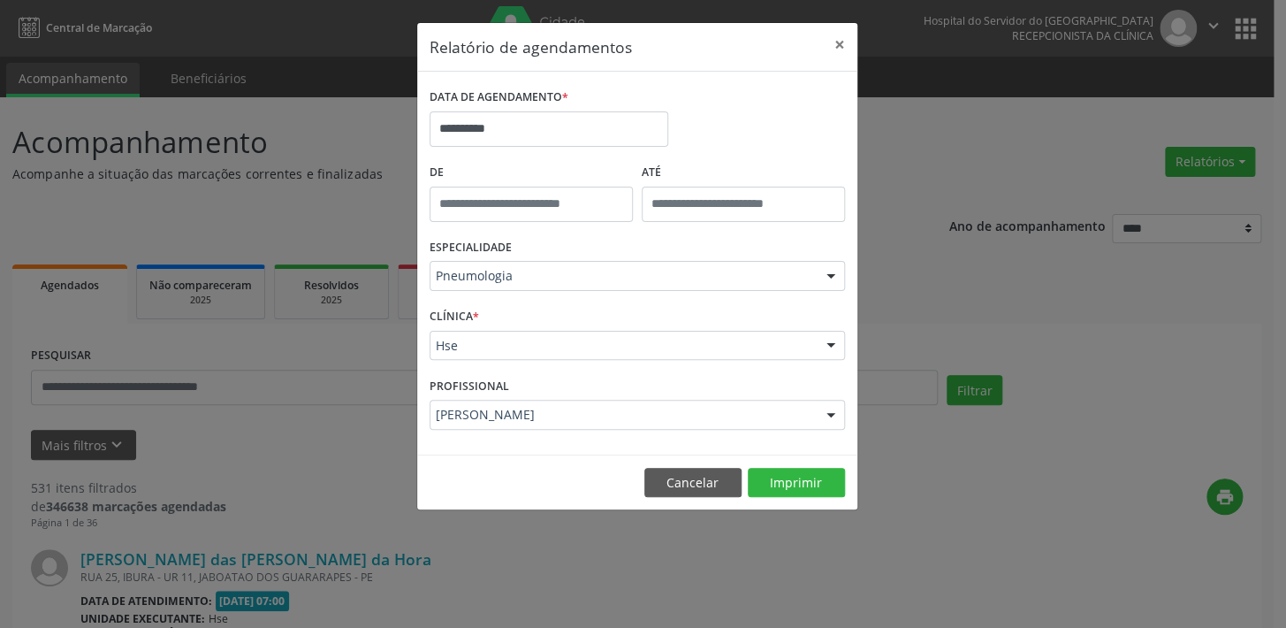
click at [826, 346] on div at bounding box center [831, 346] width 27 height 30
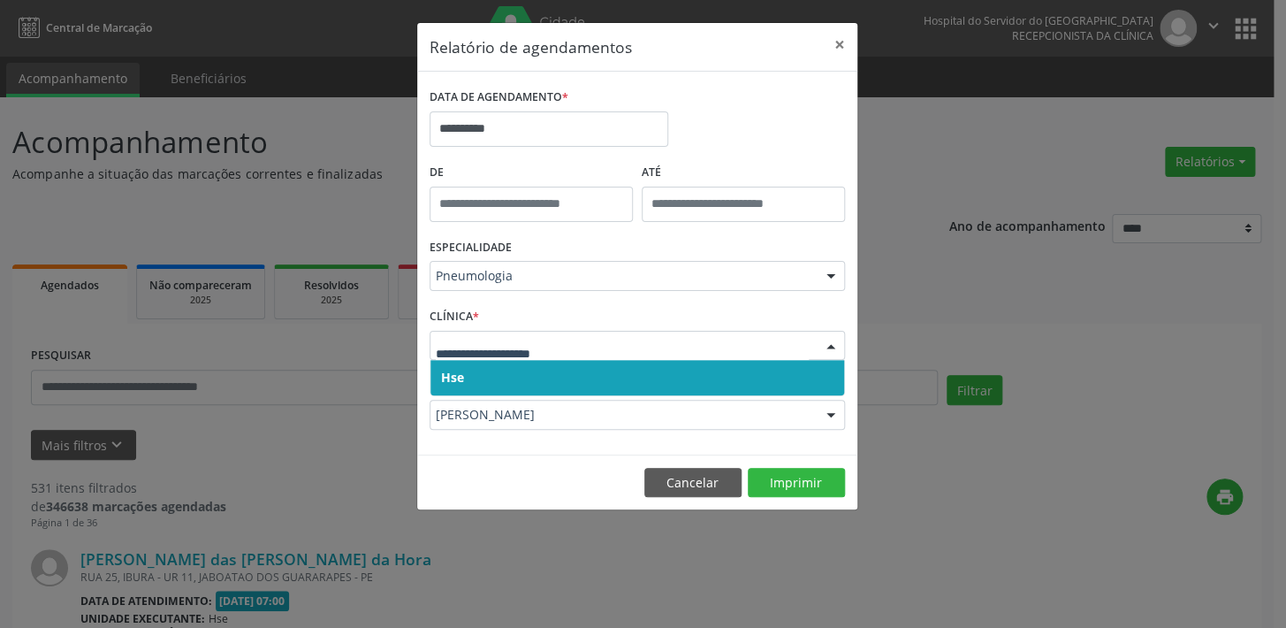
click at [819, 381] on span "Hse" at bounding box center [637, 377] width 414 height 35
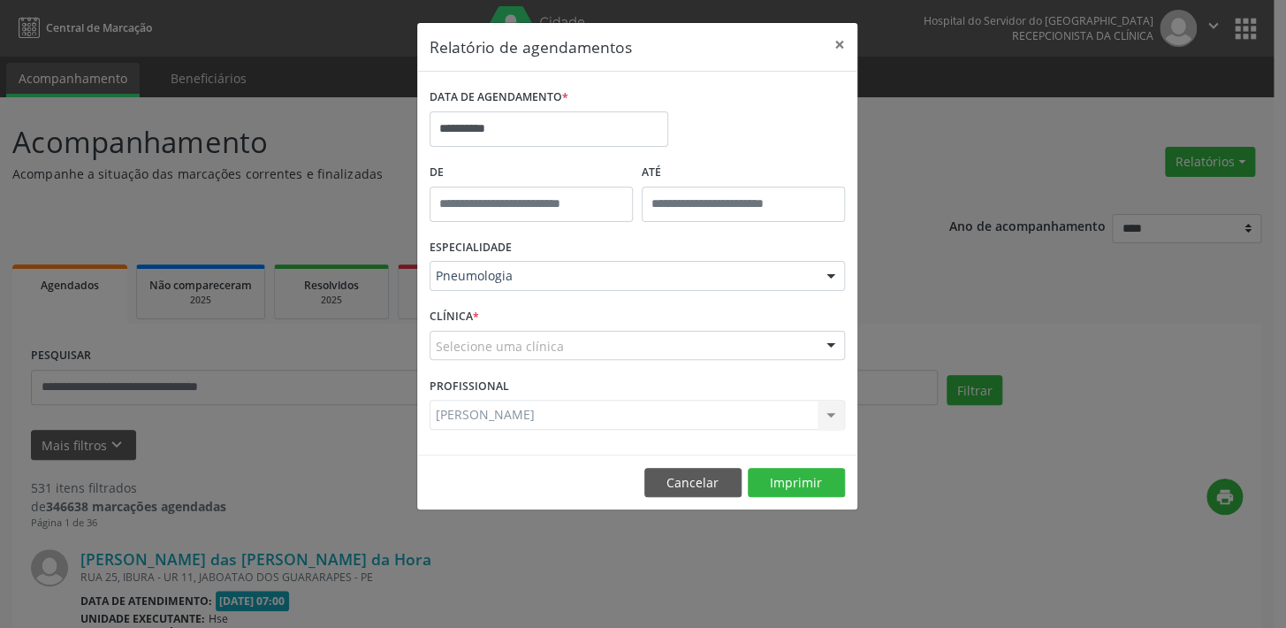
click at [828, 349] on div at bounding box center [831, 346] width 27 height 30
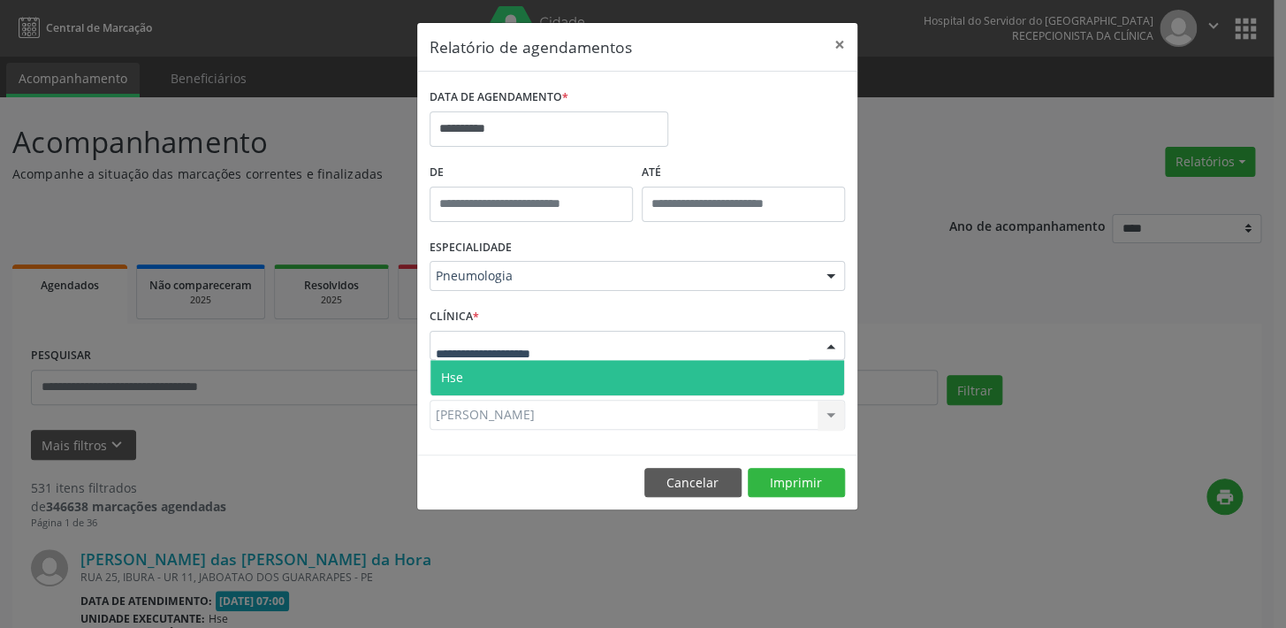
click at [825, 366] on span "Hse" at bounding box center [637, 377] width 414 height 35
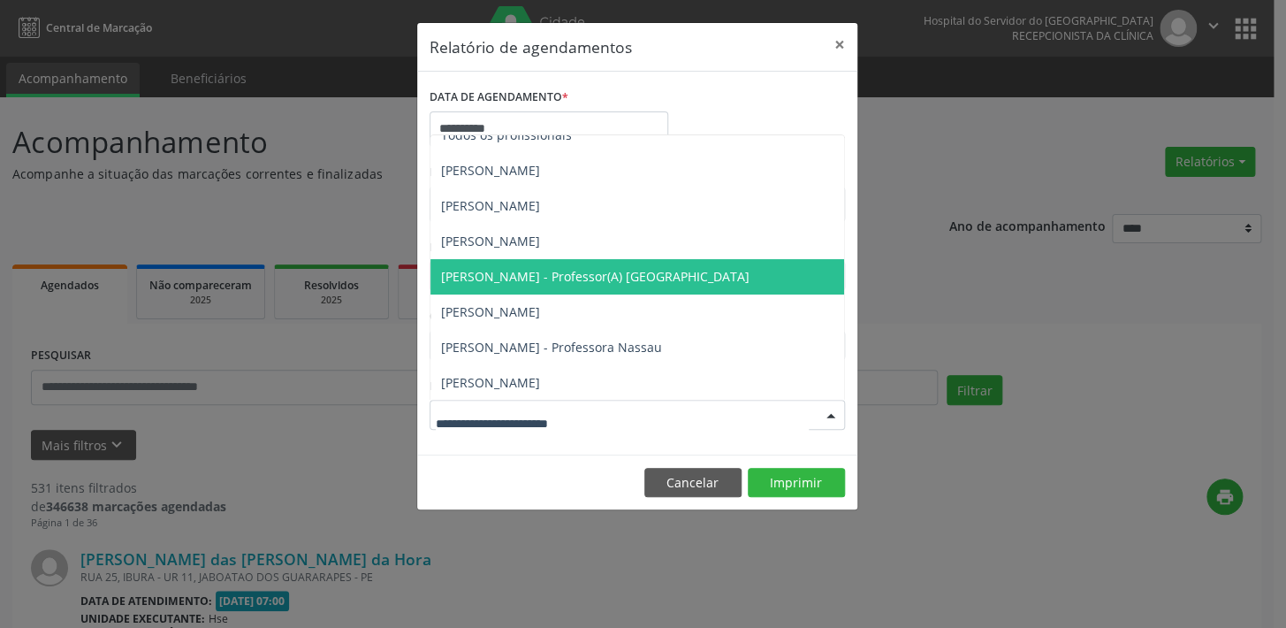
click at [834, 407] on div at bounding box center [831, 415] width 27 height 30
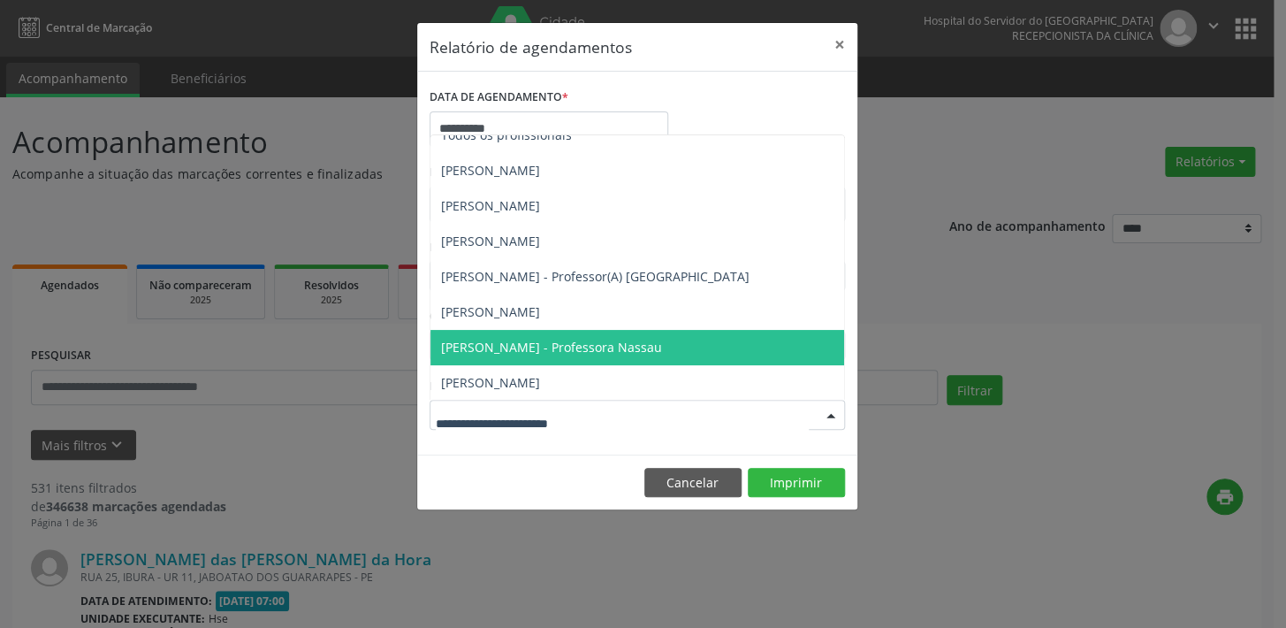
click at [662, 344] on span "[PERSON_NAME] - Professora Nassau" at bounding box center [551, 347] width 221 height 17
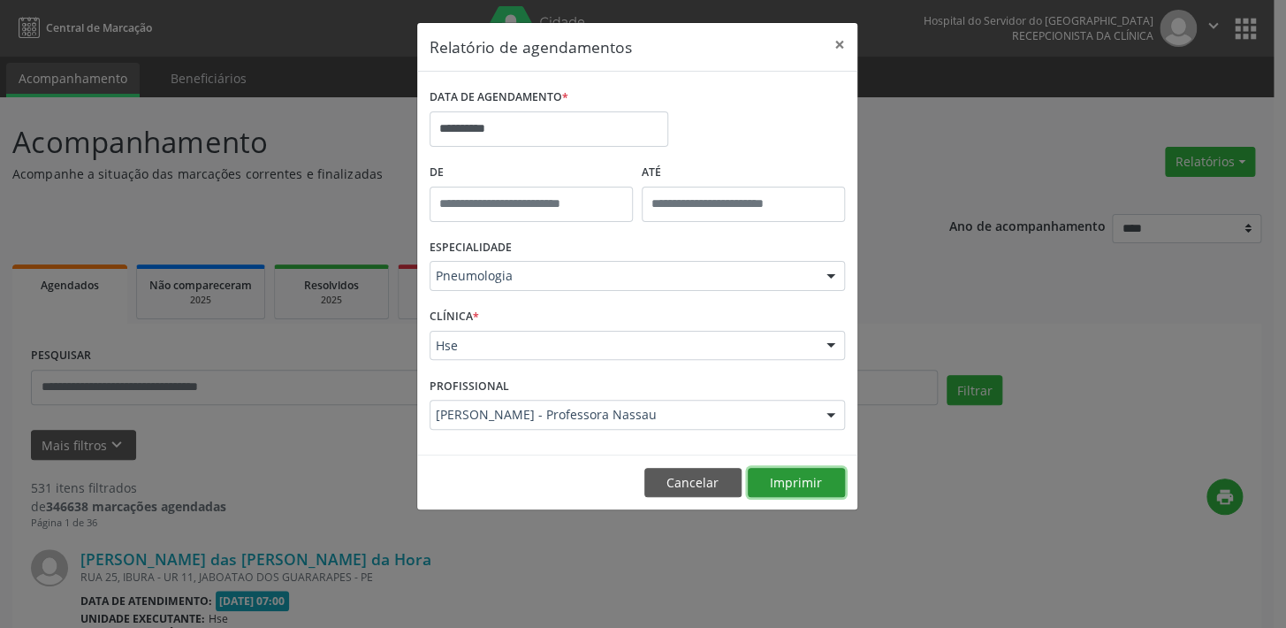
click at [788, 475] on button "Imprimir" at bounding box center [796, 483] width 97 height 30
click at [833, 415] on div at bounding box center [831, 415] width 27 height 30
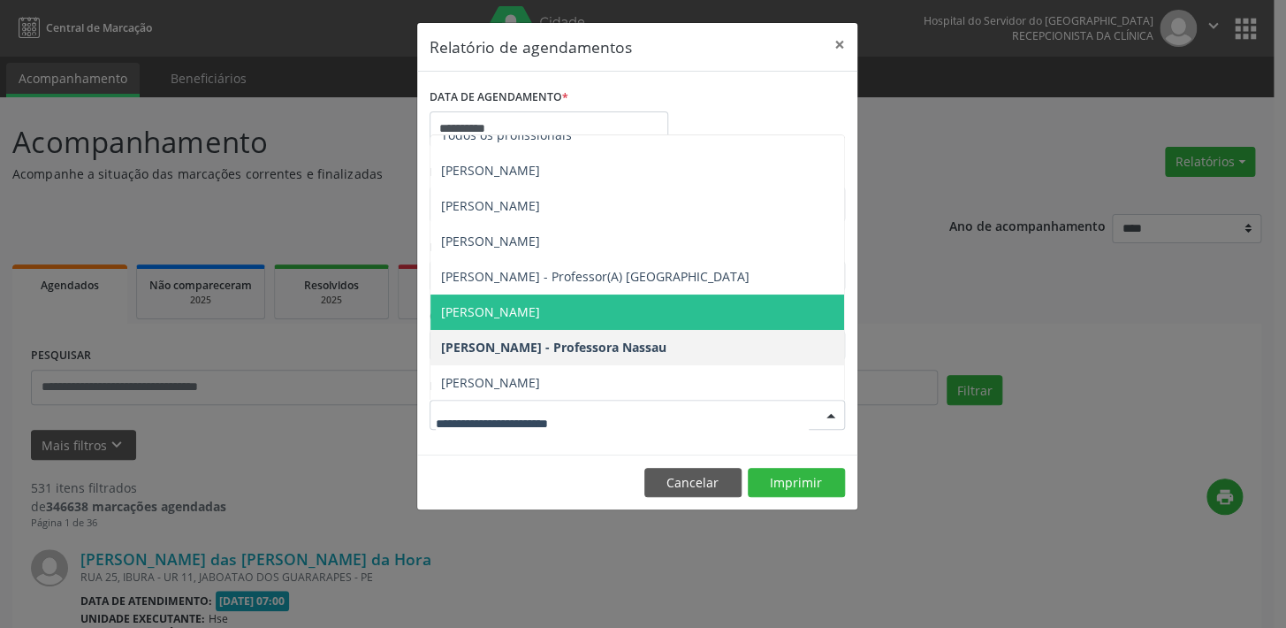
click at [539, 314] on span "[PERSON_NAME]" at bounding box center [490, 311] width 99 height 17
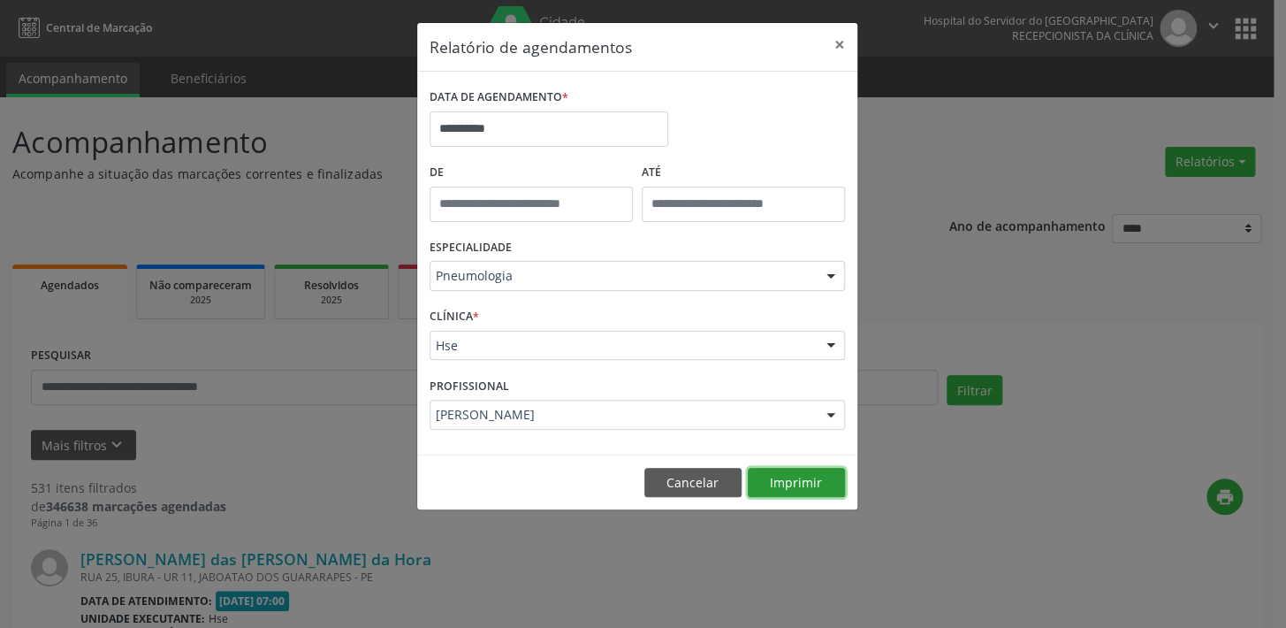
click at [787, 483] on button "Imprimir" at bounding box center [796, 483] width 97 height 30
click at [841, 47] on button "×" at bounding box center [839, 44] width 35 height 43
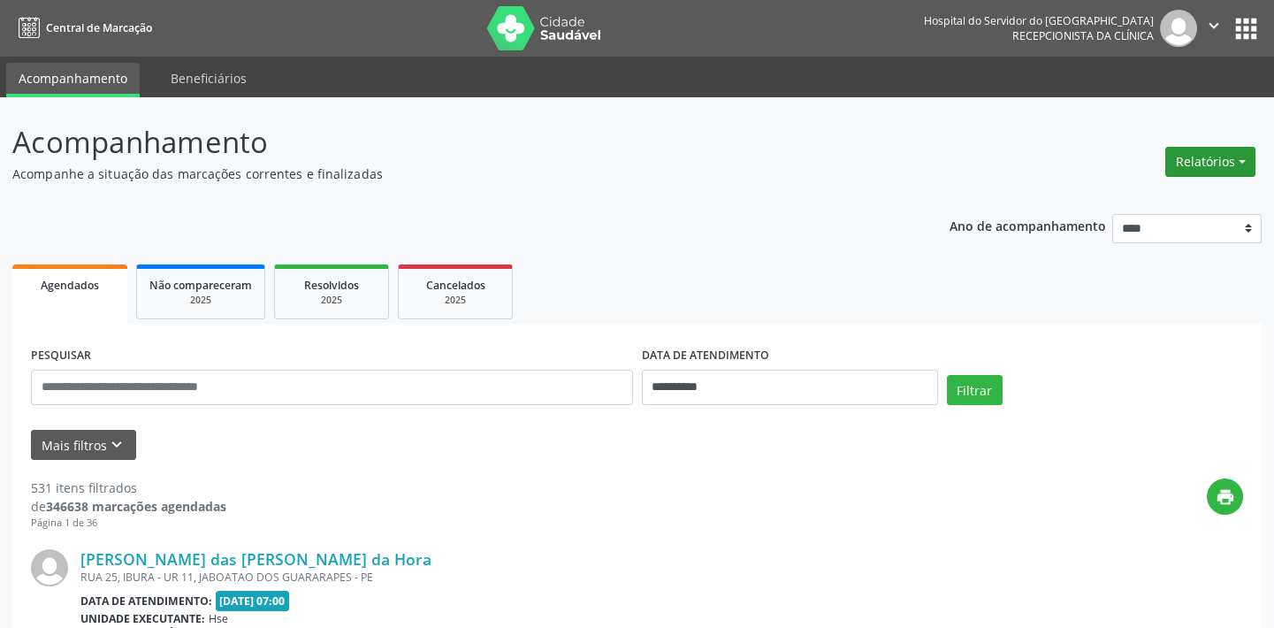
click at [1193, 158] on button "Relatórios" at bounding box center [1210, 162] width 90 height 30
click at [1152, 198] on link "Agendamentos" at bounding box center [1160, 198] width 190 height 25
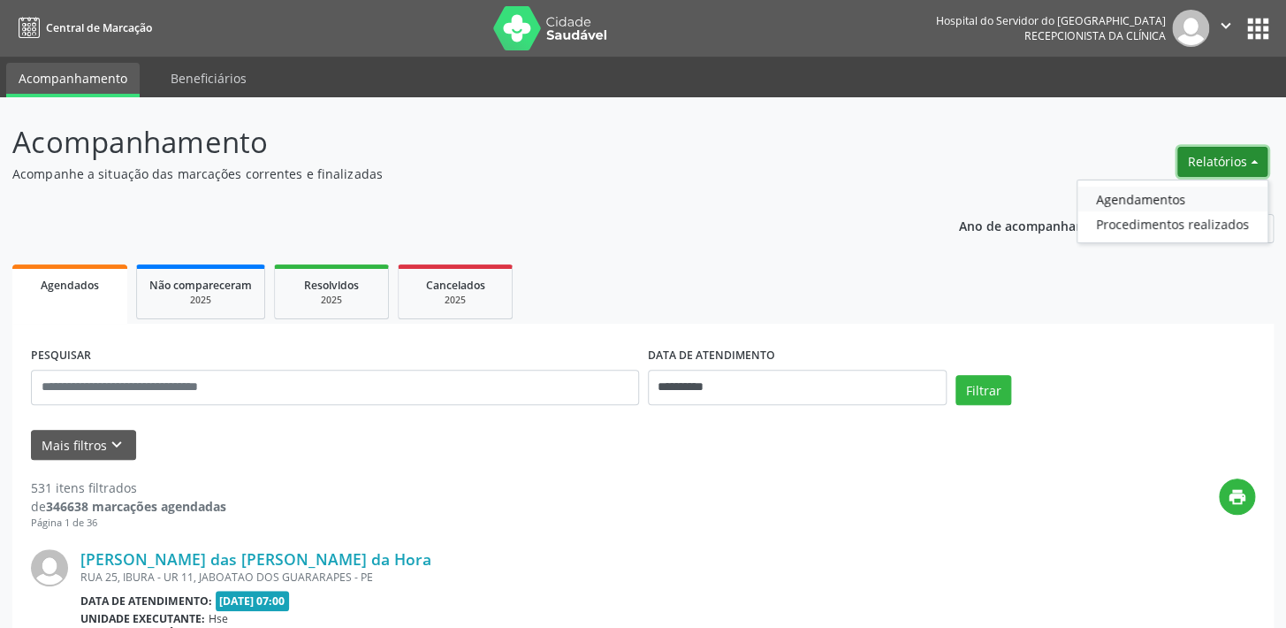
select select "*"
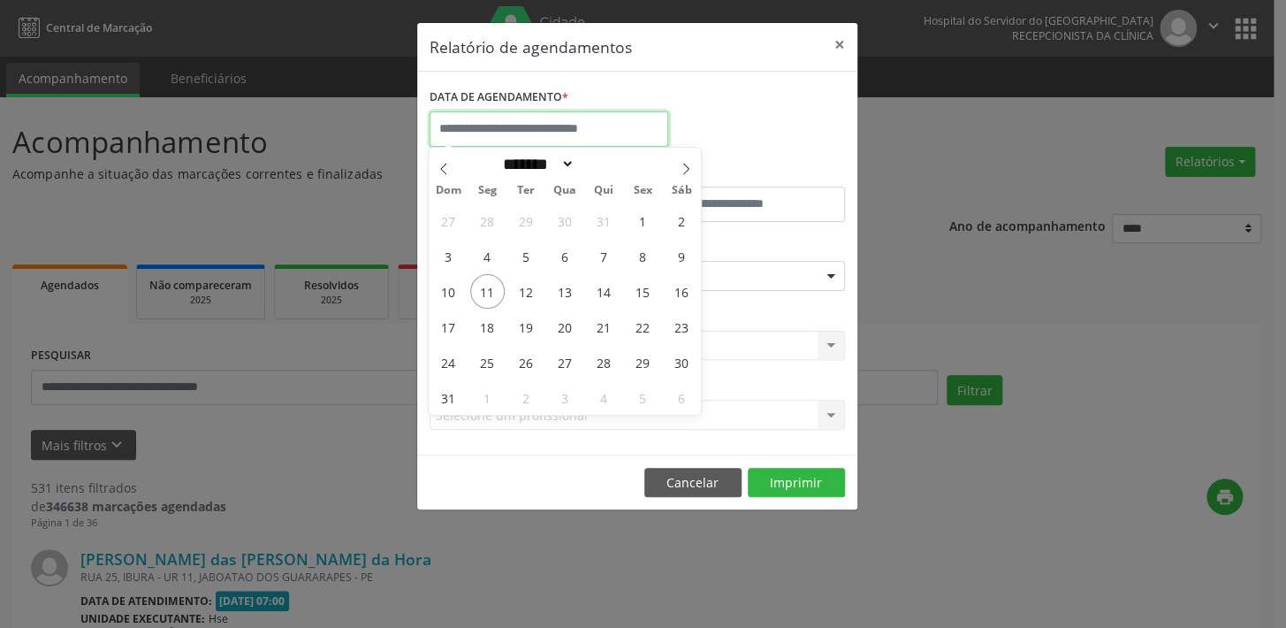
click at [496, 122] on input "text" at bounding box center [549, 128] width 239 height 35
click at [640, 287] on span "15" at bounding box center [642, 291] width 34 height 34
type input "**********"
click at [642, 289] on span "15" at bounding box center [642, 291] width 34 height 34
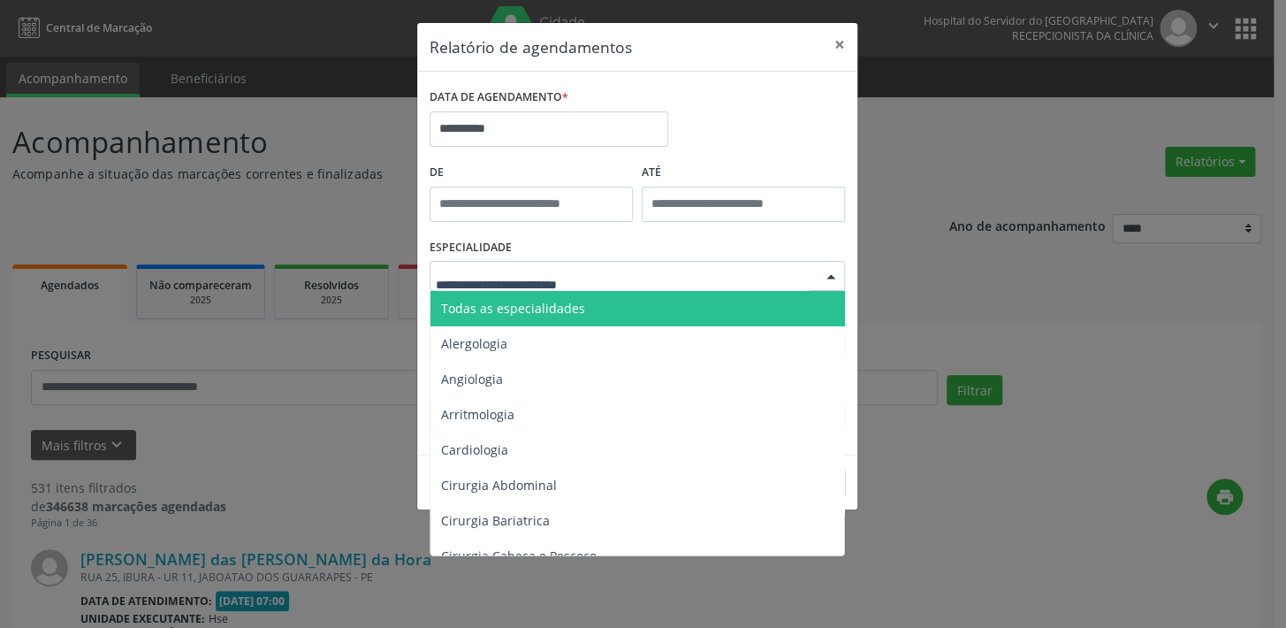
click at [827, 274] on div at bounding box center [831, 277] width 27 height 30
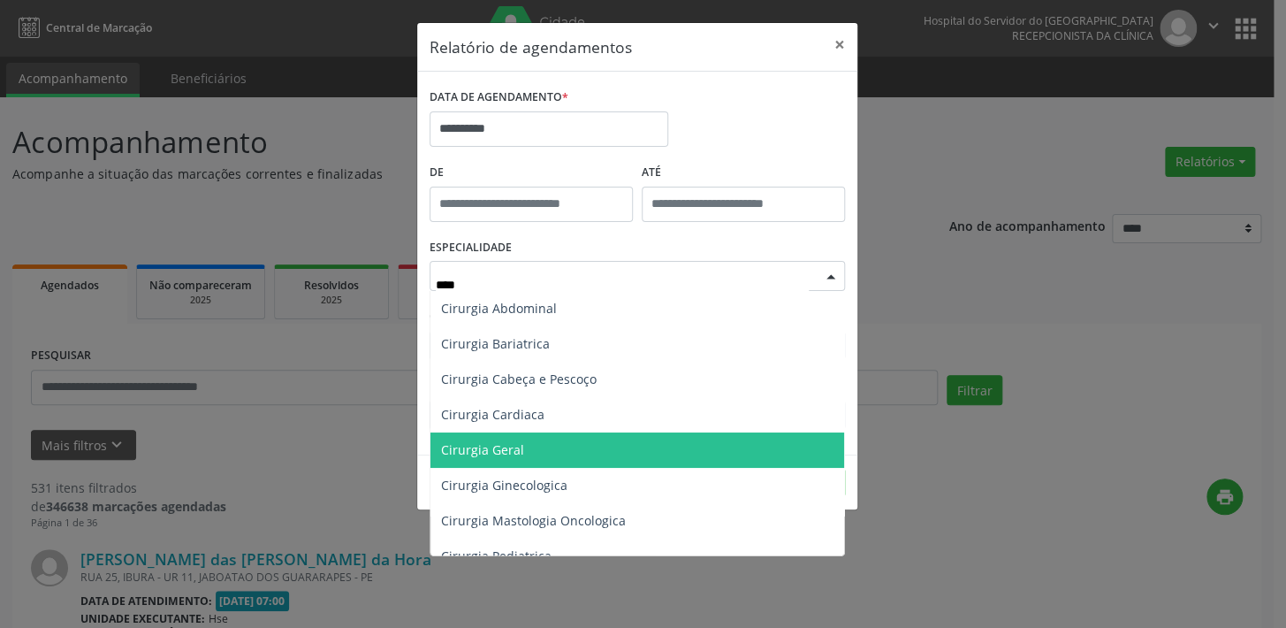
click at [536, 444] on span "Cirurgia Geral" at bounding box center [637, 449] width 414 height 35
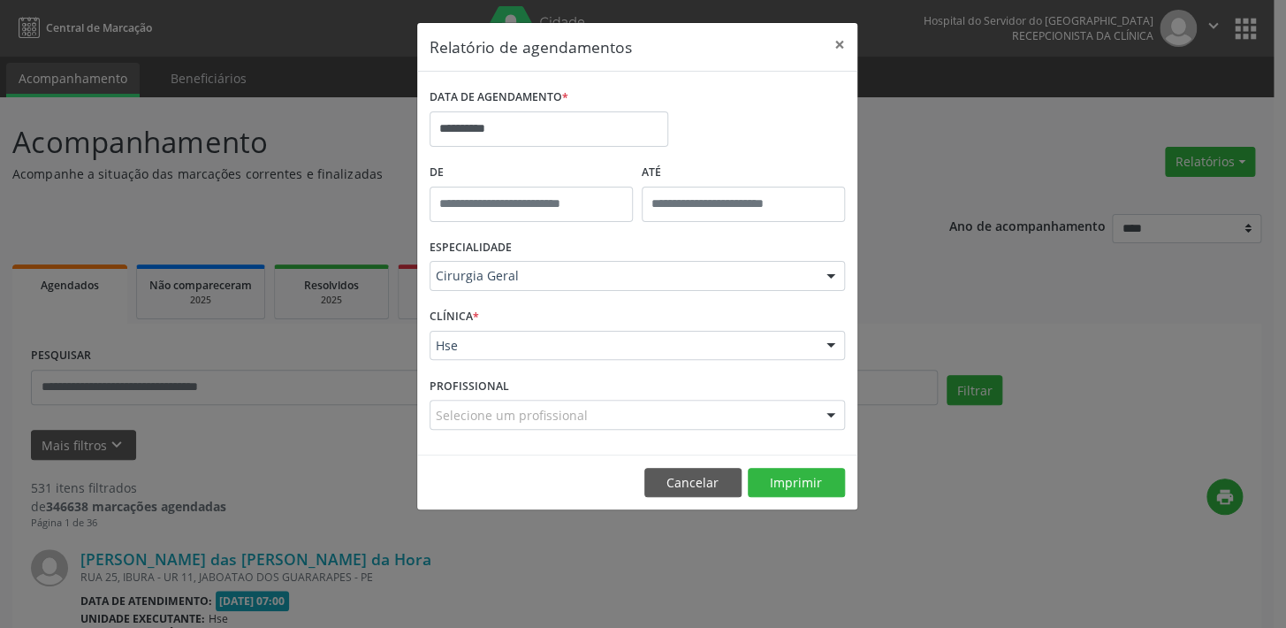
click at [830, 346] on div at bounding box center [831, 346] width 27 height 30
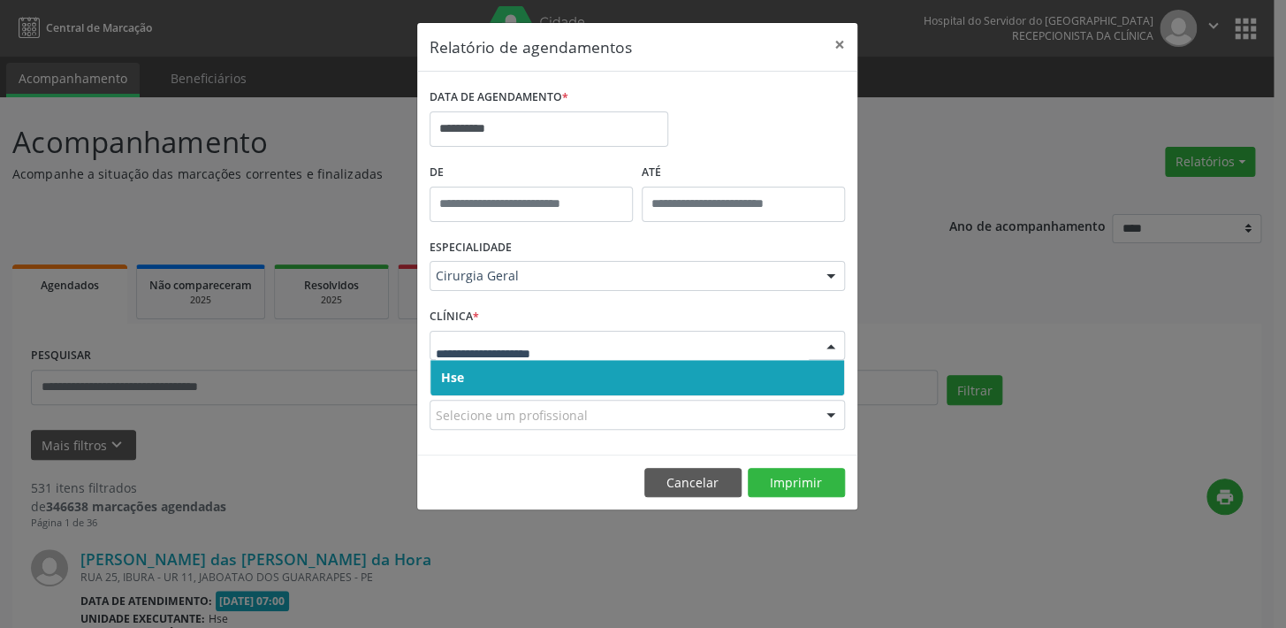
click at [821, 370] on span "Hse" at bounding box center [637, 377] width 414 height 35
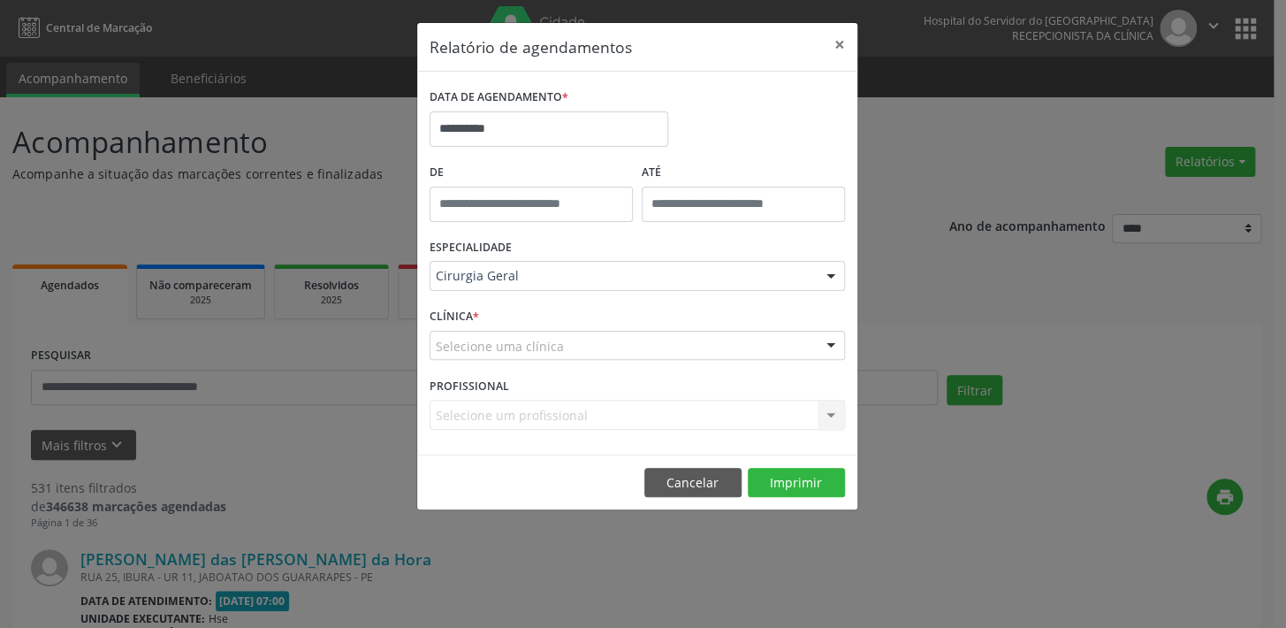
click at [825, 346] on div at bounding box center [831, 346] width 27 height 30
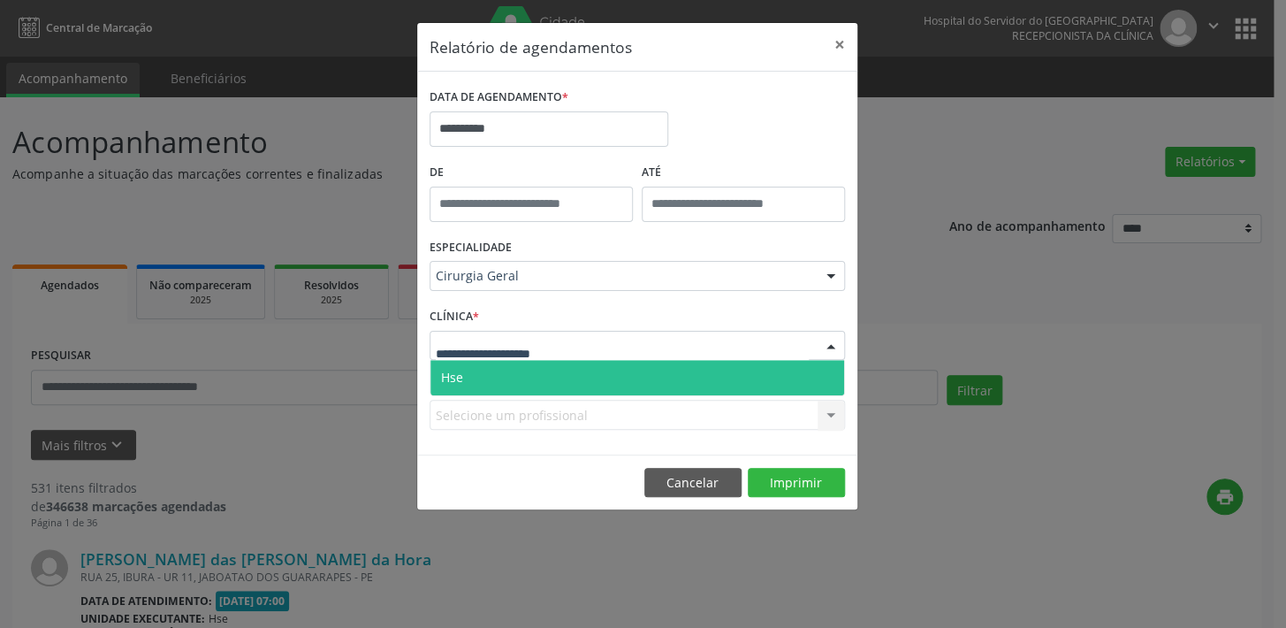
click at [829, 373] on span "Hse" at bounding box center [637, 377] width 414 height 35
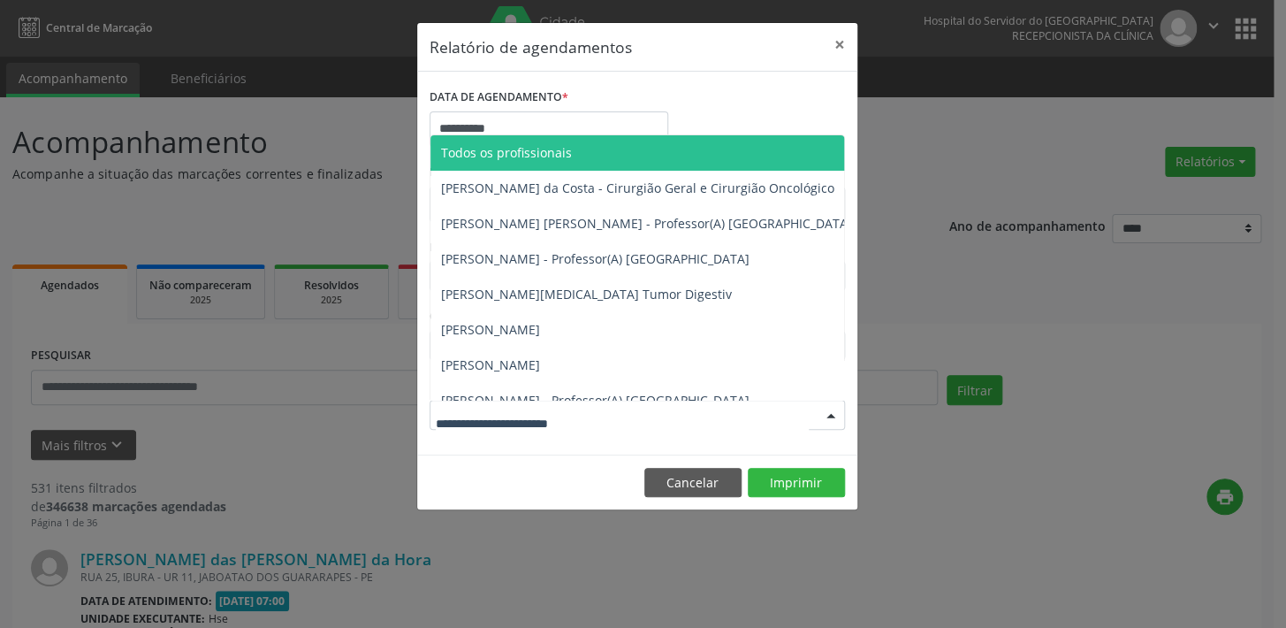
click at [833, 415] on div at bounding box center [831, 415] width 27 height 30
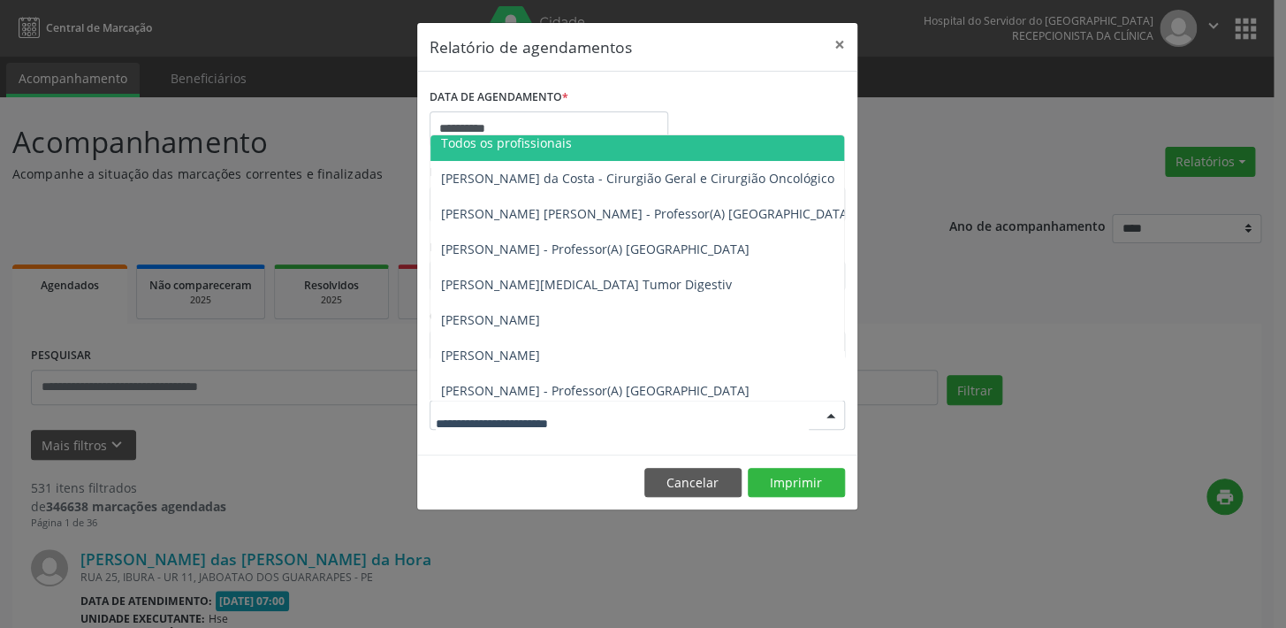
scroll to position [0, 0]
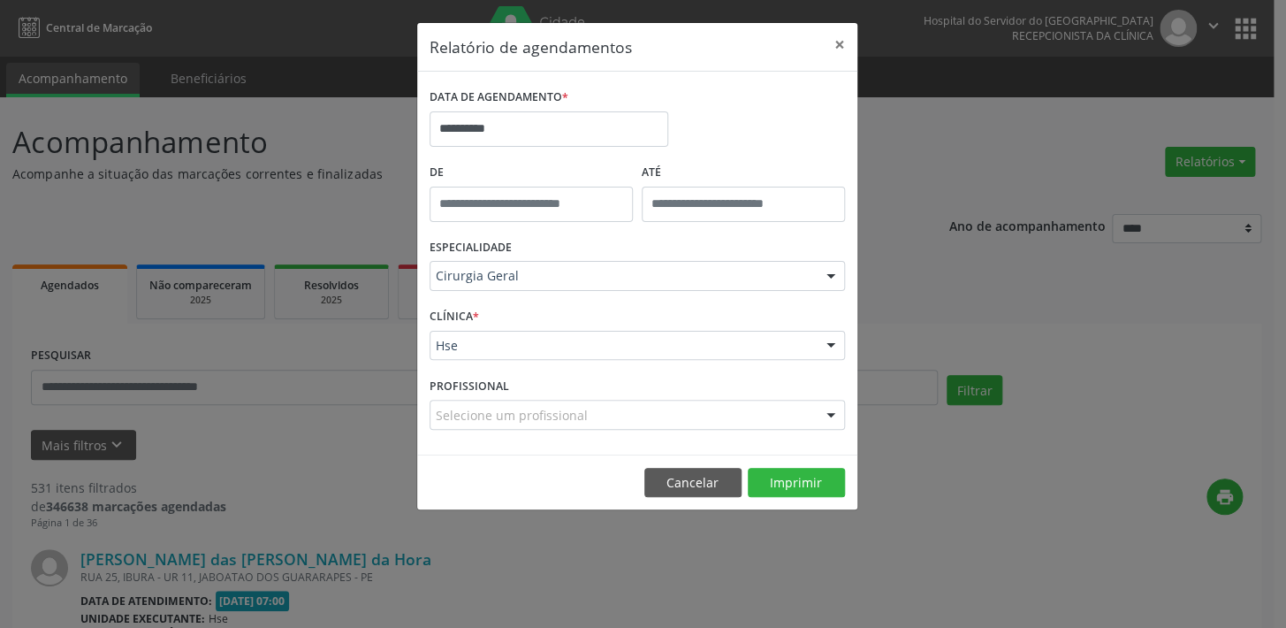
click at [341, 468] on div "**********" at bounding box center [643, 314] width 1286 height 628
click at [831, 276] on div at bounding box center [831, 277] width 27 height 30
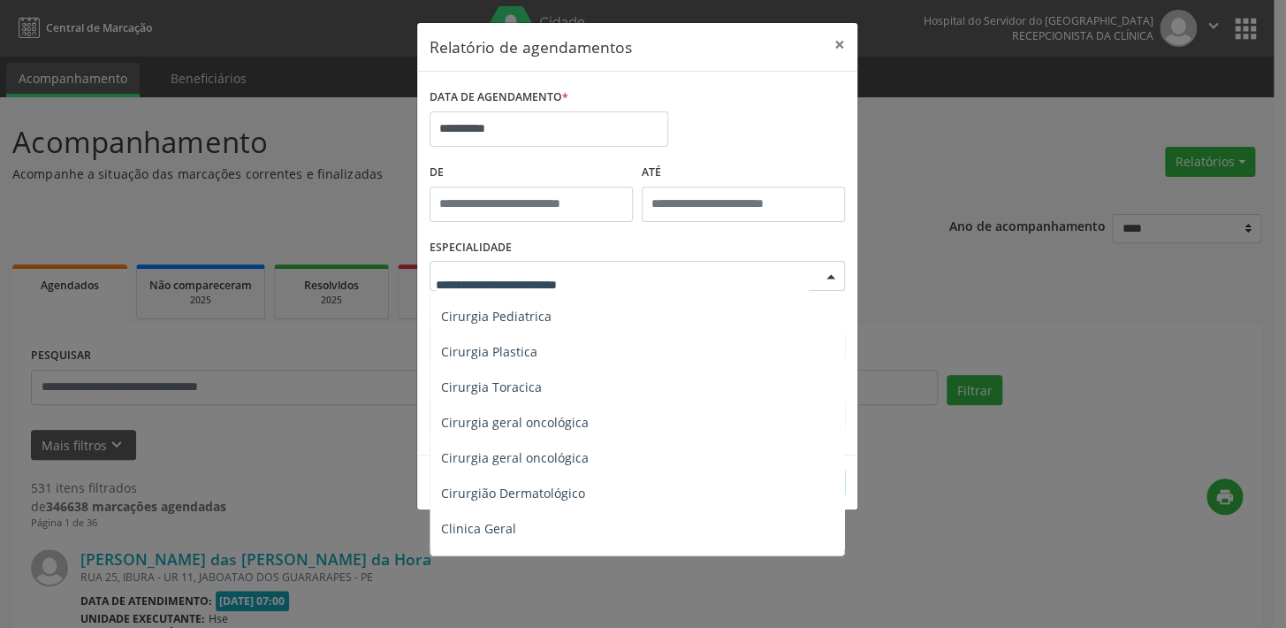
scroll to position [428, 0]
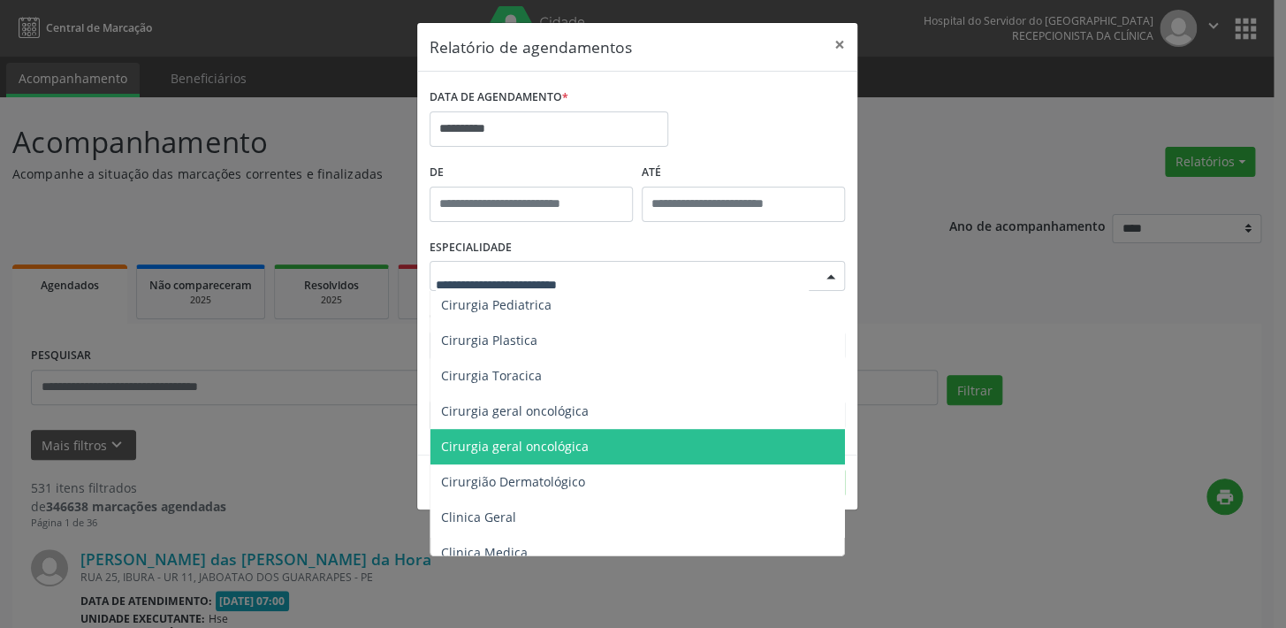
click at [539, 449] on span "Cirurgia geral oncológica" at bounding box center [515, 445] width 148 height 17
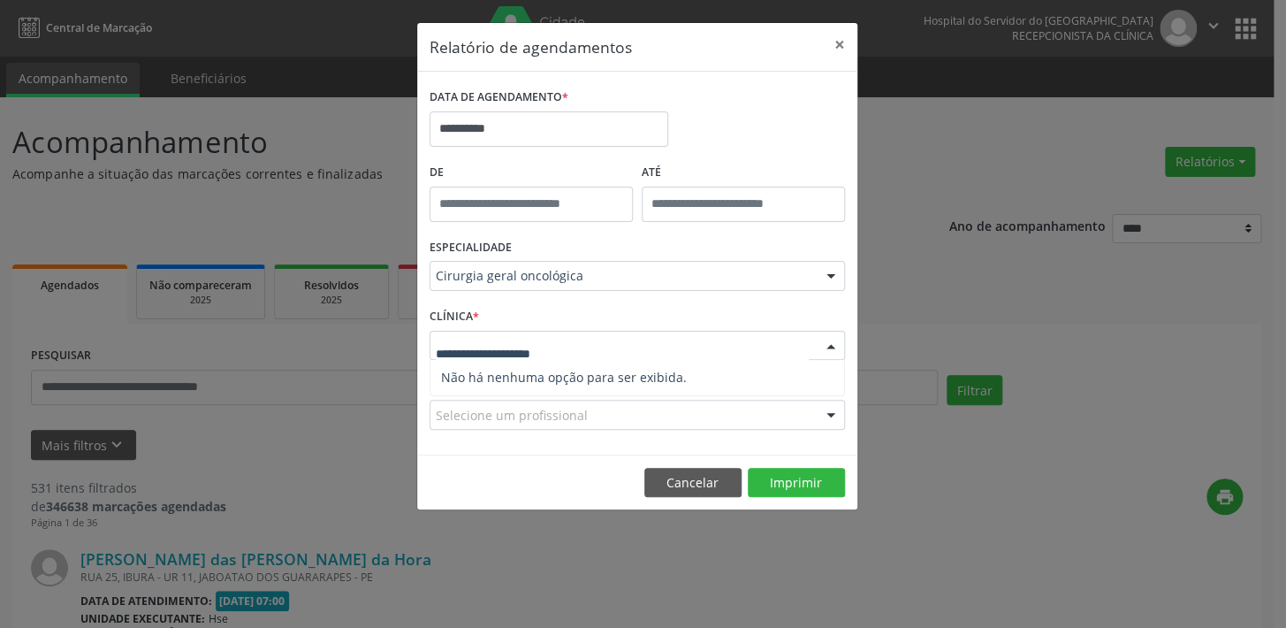
click at [833, 339] on div at bounding box center [831, 346] width 27 height 30
click at [498, 559] on div "**********" at bounding box center [643, 314] width 1286 height 628
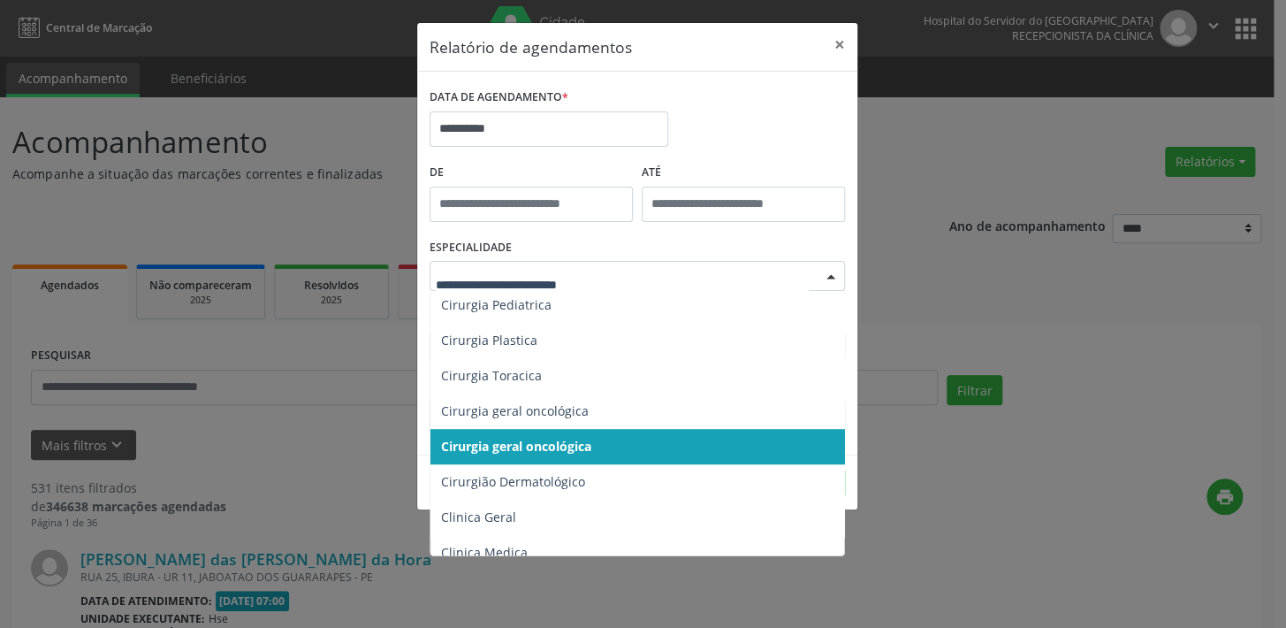
click at [821, 275] on div at bounding box center [831, 277] width 27 height 30
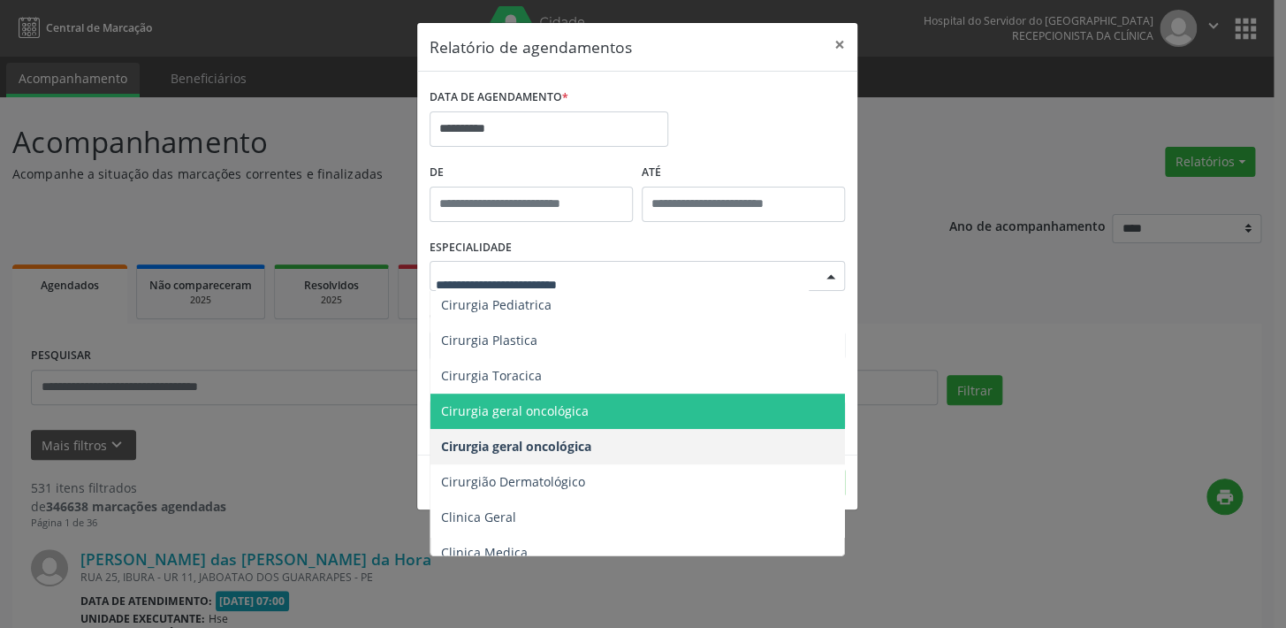
click at [503, 399] on span "Cirurgia geral oncológica" at bounding box center [638, 410] width 416 height 35
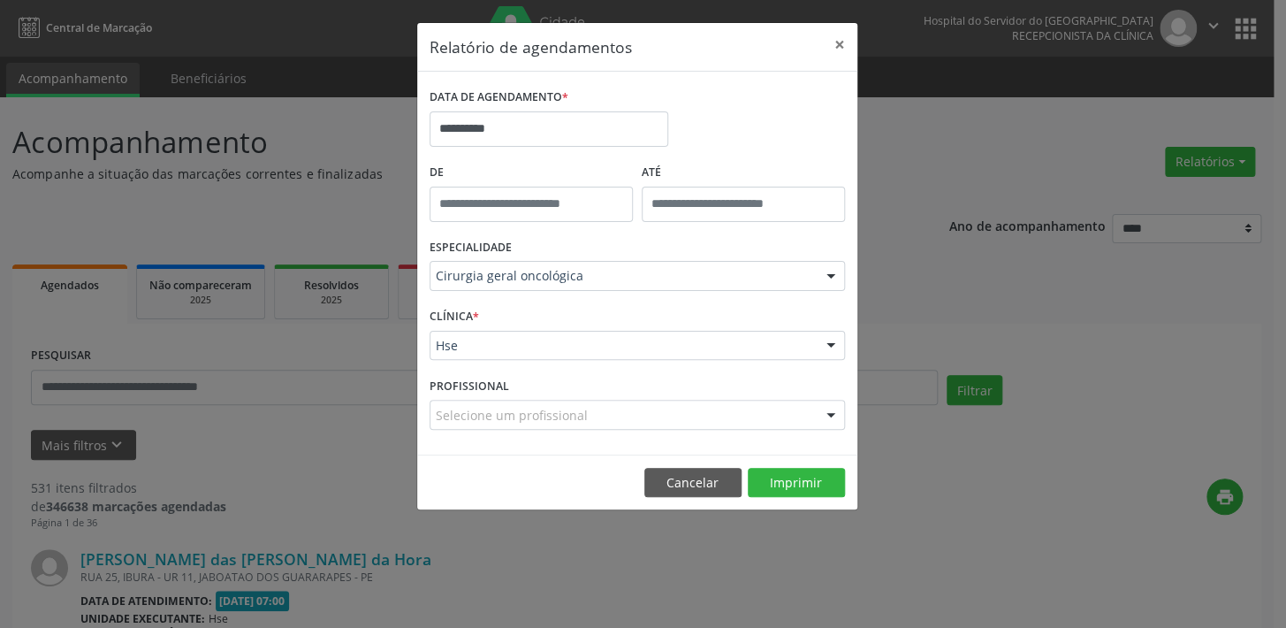
click at [833, 343] on div at bounding box center [831, 346] width 27 height 30
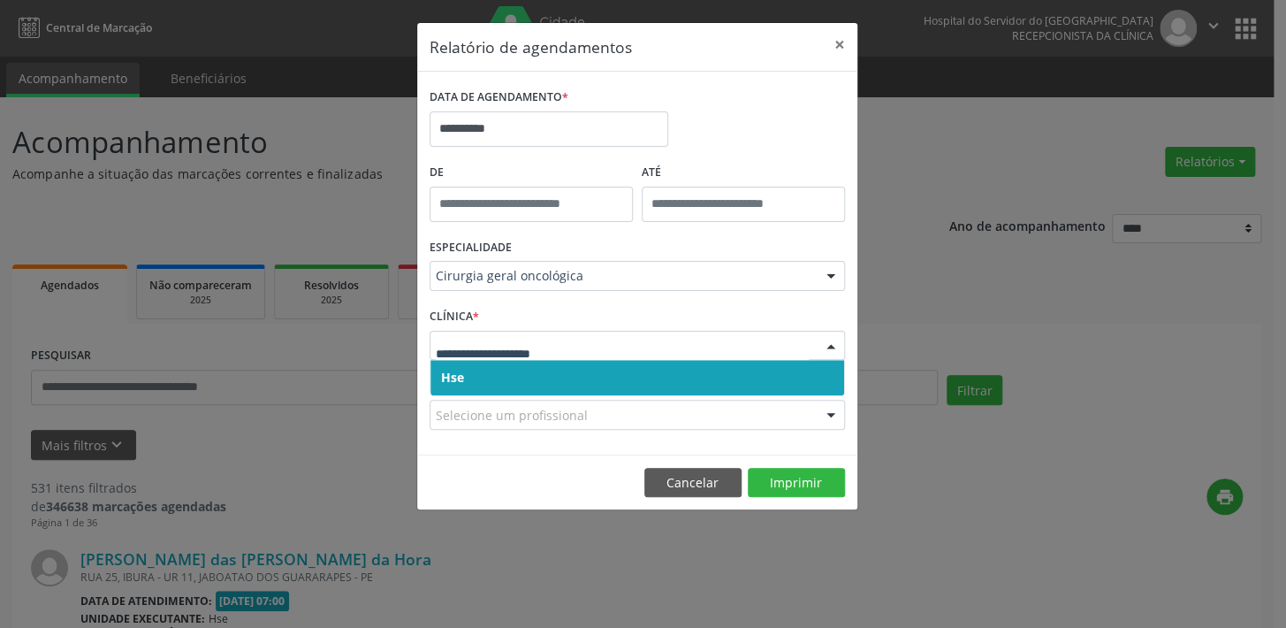
click at [810, 364] on span "Hse" at bounding box center [637, 377] width 414 height 35
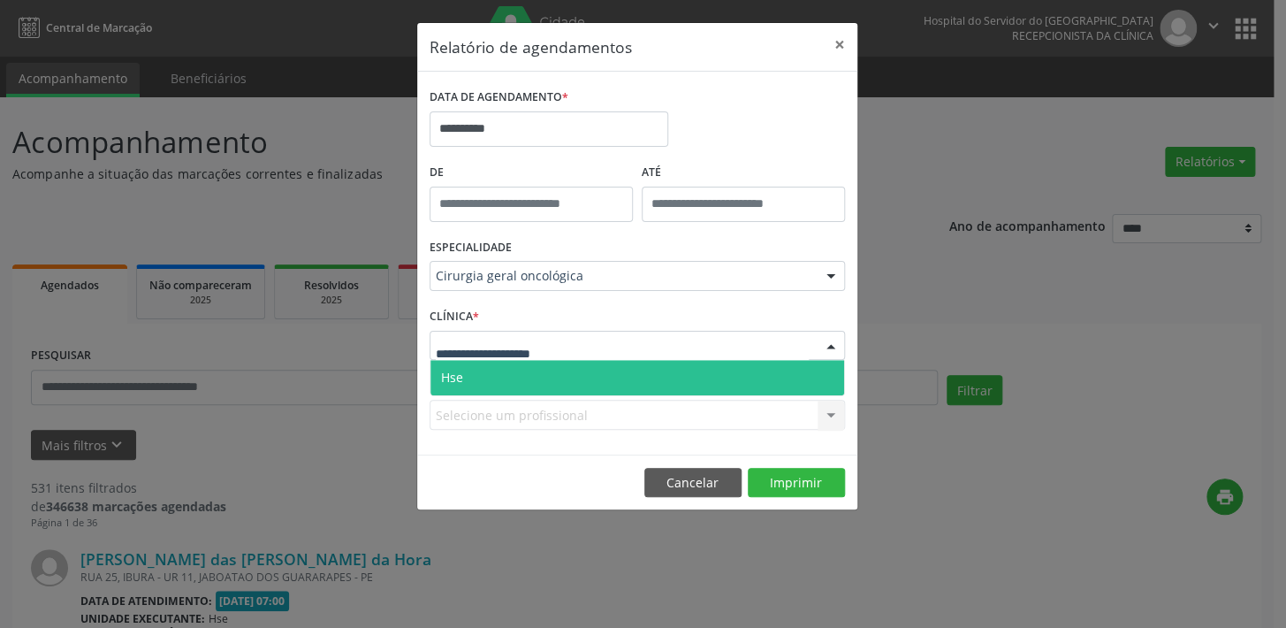
click at [839, 340] on div at bounding box center [831, 346] width 27 height 30
click at [825, 377] on span "Hse" at bounding box center [637, 377] width 414 height 35
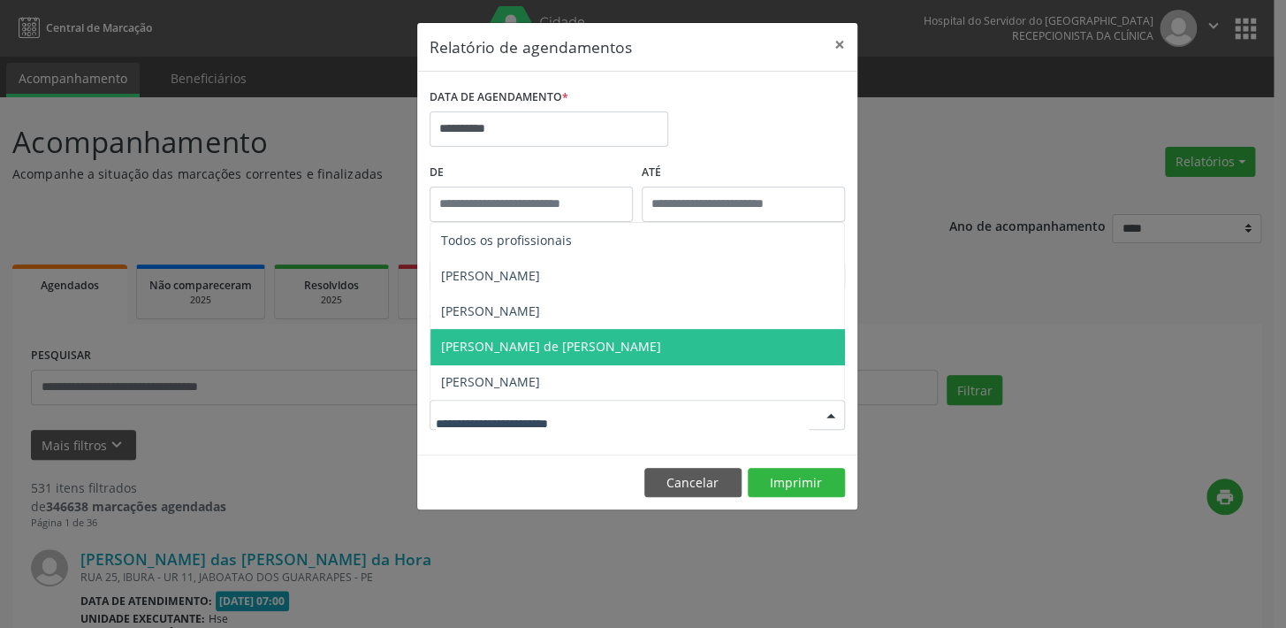
click at [829, 415] on div at bounding box center [831, 415] width 27 height 30
click at [552, 345] on span "[PERSON_NAME] de [PERSON_NAME]" at bounding box center [551, 346] width 220 height 17
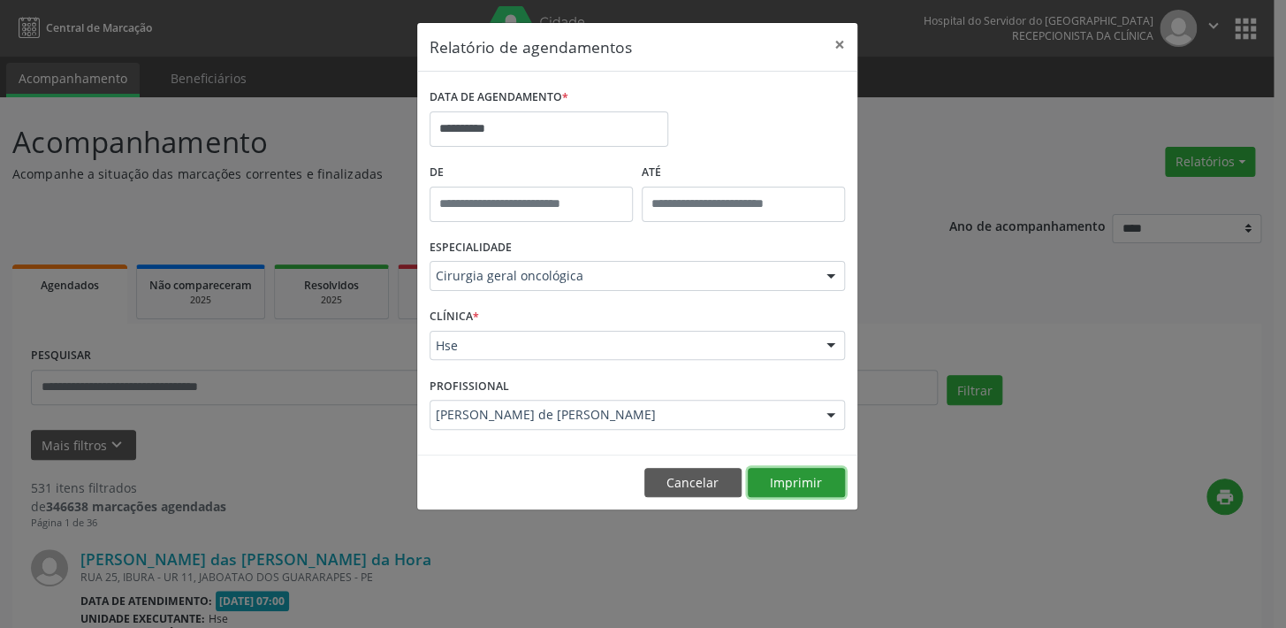
click at [795, 477] on button "Imprimir" at bounding box center [796, 483] width 97 height 30
click at [834, 275] on div at bounding box center [831, 277] width 27 height 30
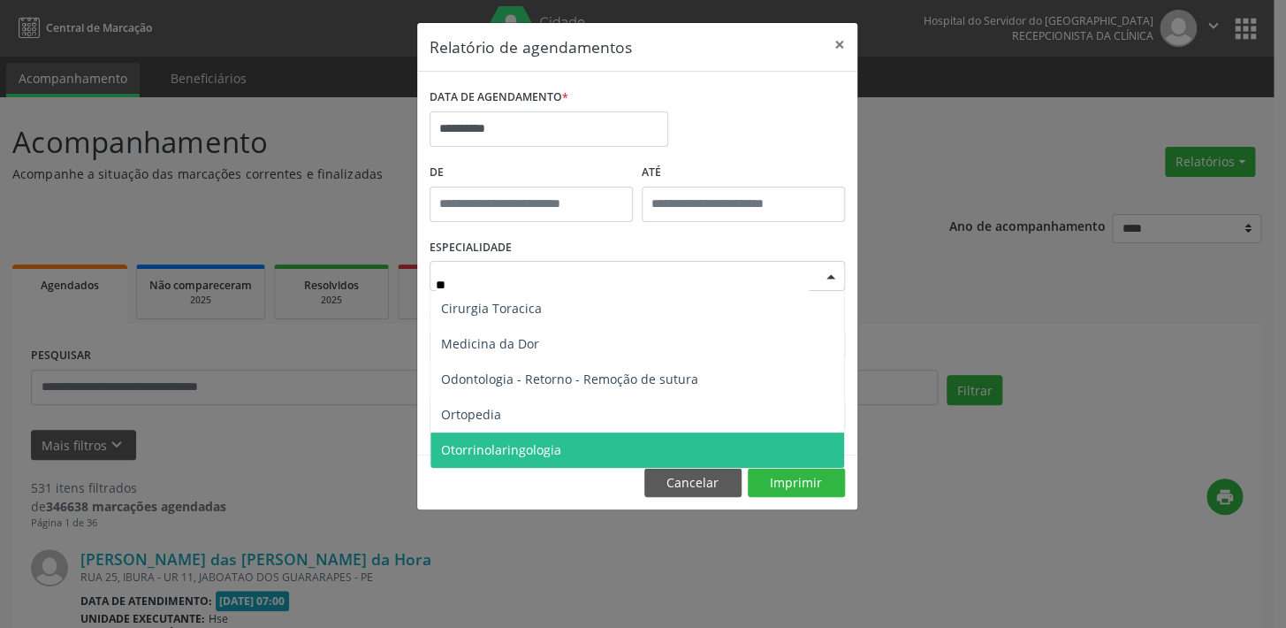
scroll to position [0, 0]
type input "***"
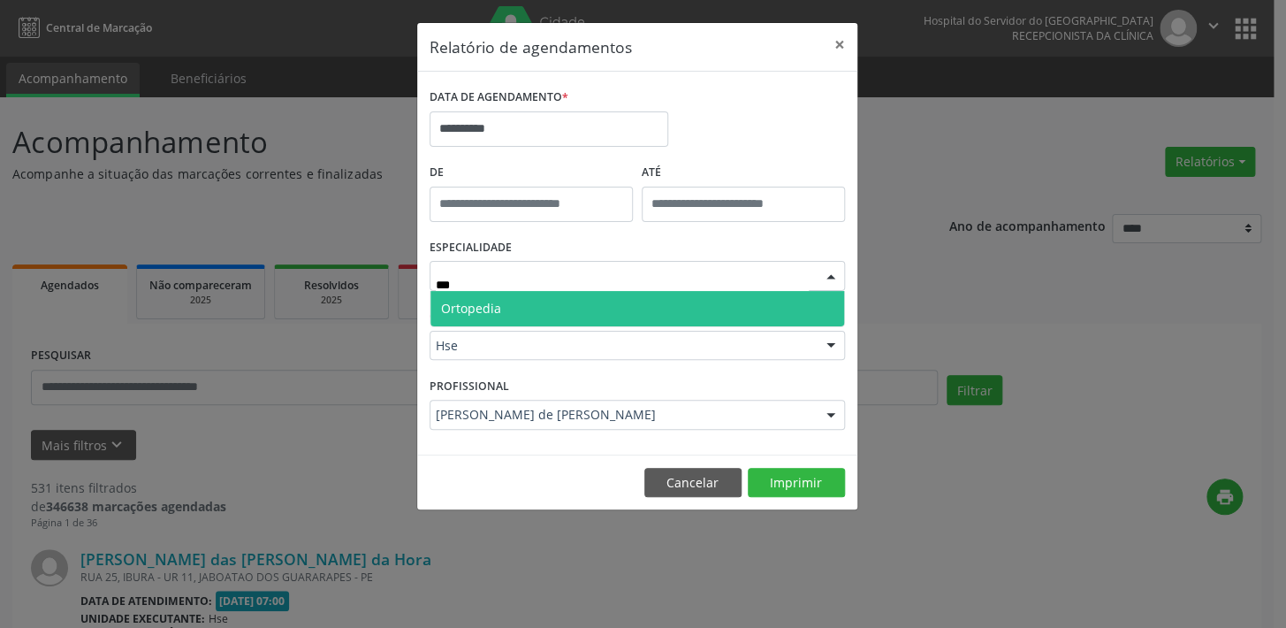
click at [514, 309] on span "Ortopedia" at bounding box center [637, 308] width 414 height 35
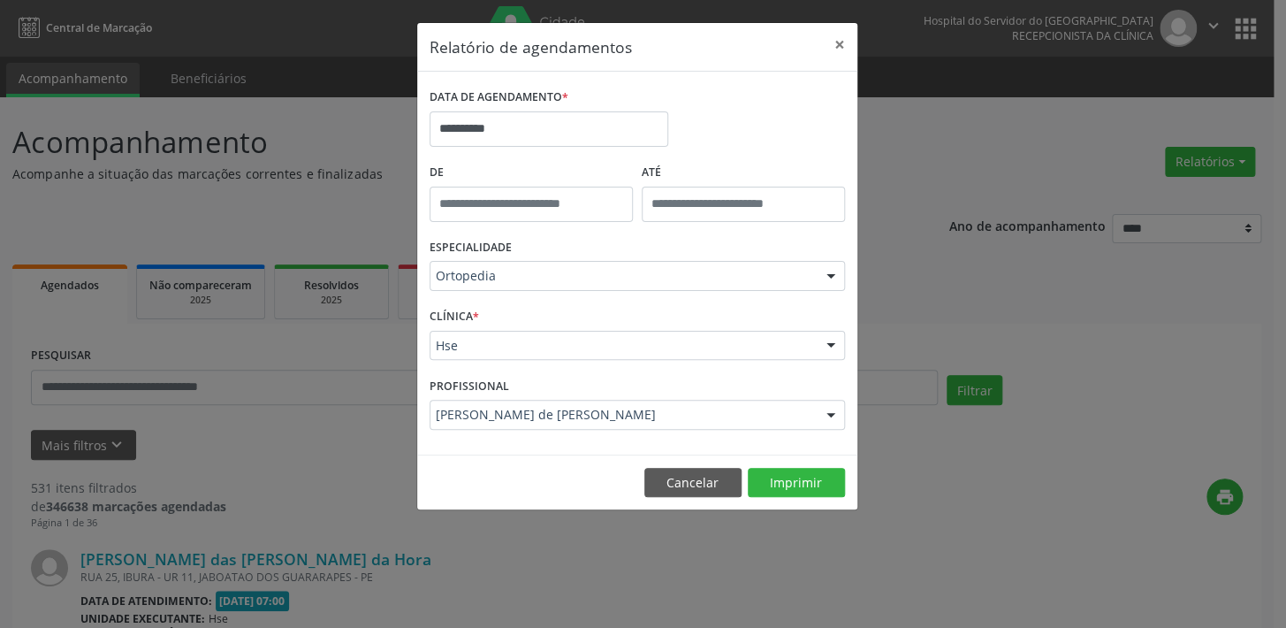
click at [830, 345] on div at bounding box center [831, 346] width 27 height 30
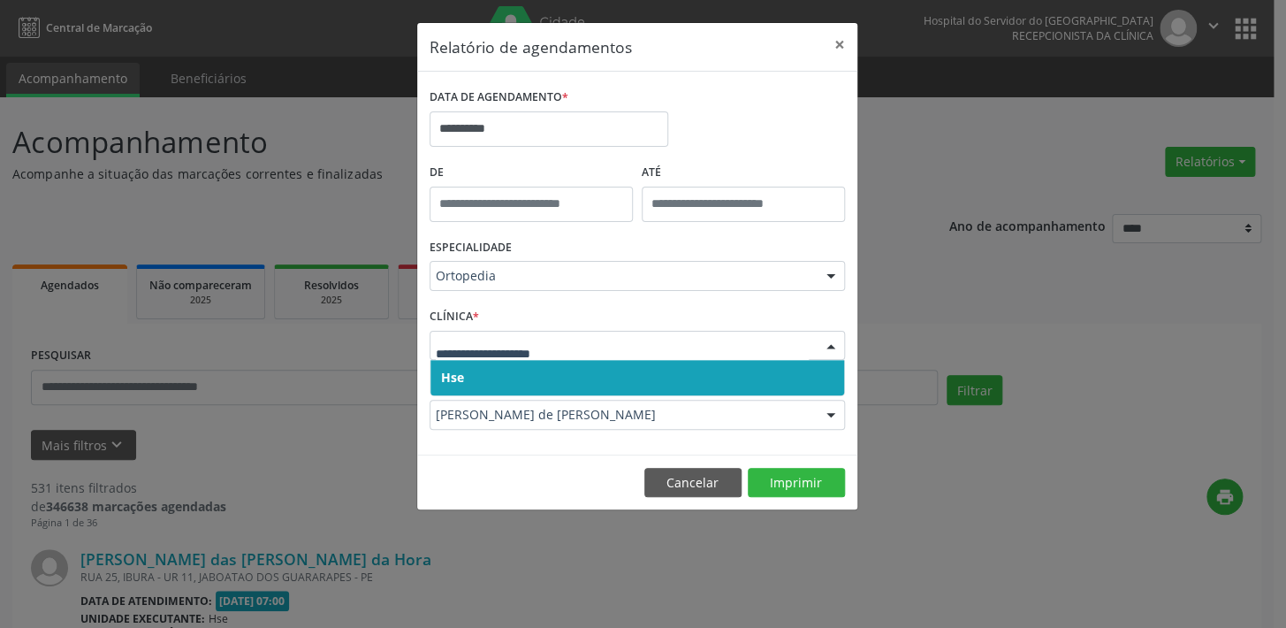
click at [825, 376] on span "Hse" at bounding box center [637, 377] width 414 height 35
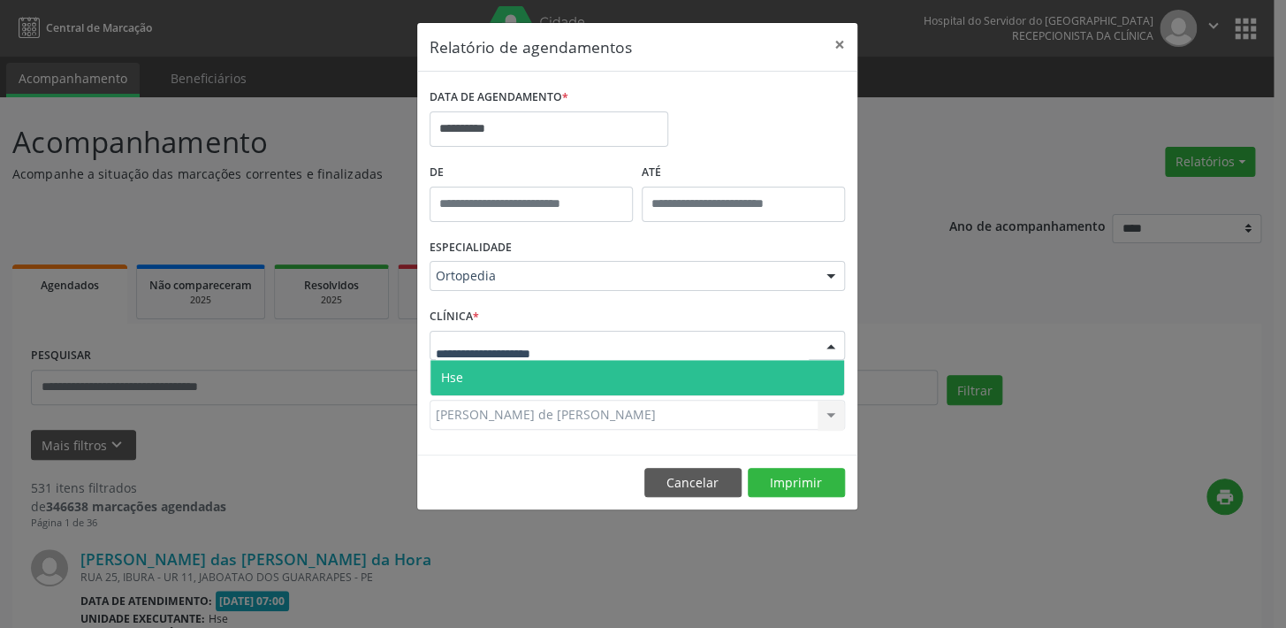
click at [827, 342] on div at bounding box center [831, 346] width 27 height 30
click at [813, 376] on span "Hse" at bounding box center [637, 377] width 414 height 35
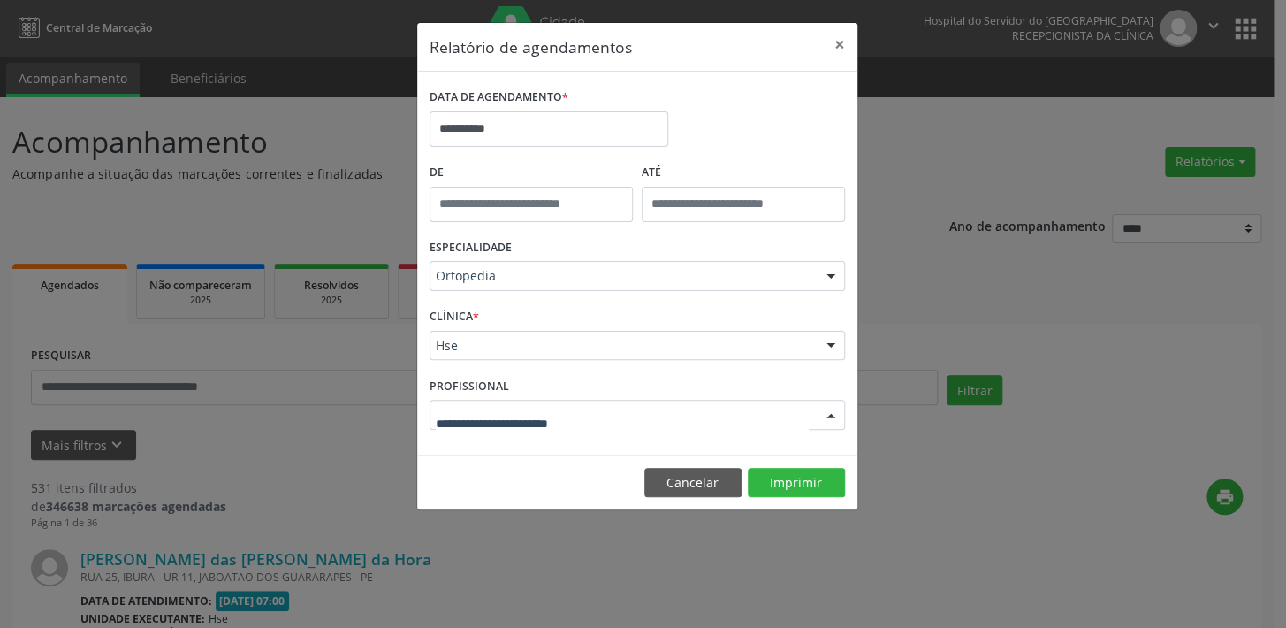
click at [833, 412] on div at bounding box center [831, 415] width 27 height 30
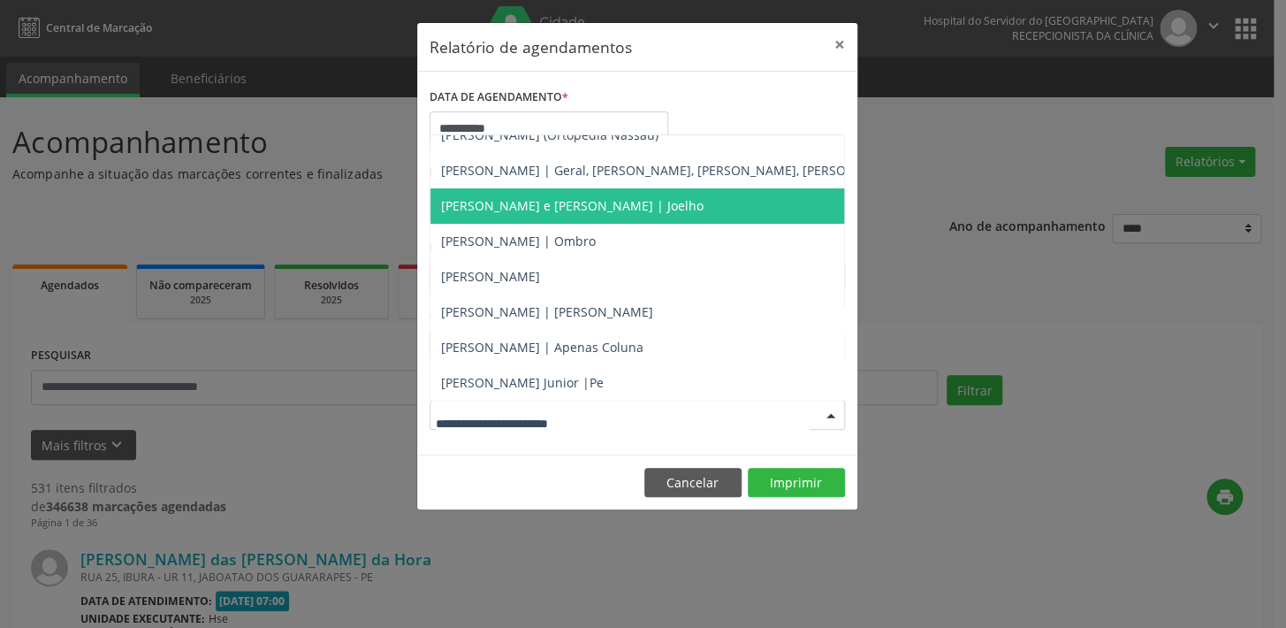
scroll to position [64, 0]
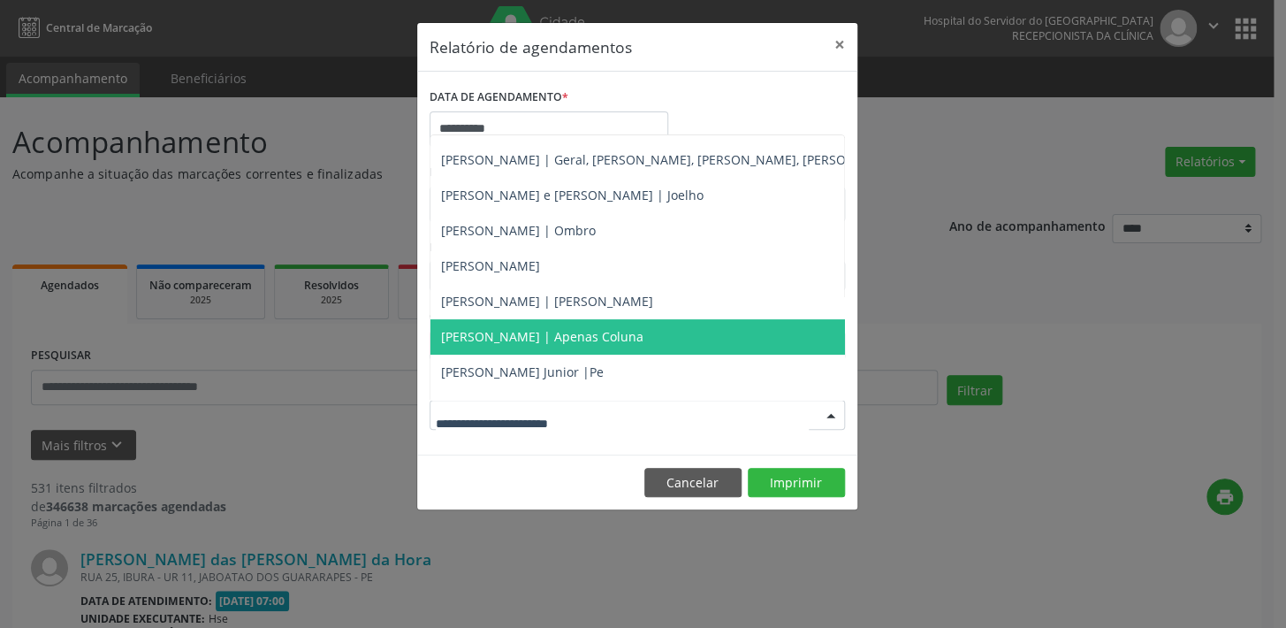
click at [564, 325] on span "[PERSON_NAME] | Apenas Coluna" at bounding box center [727, 336] width 595 height 35
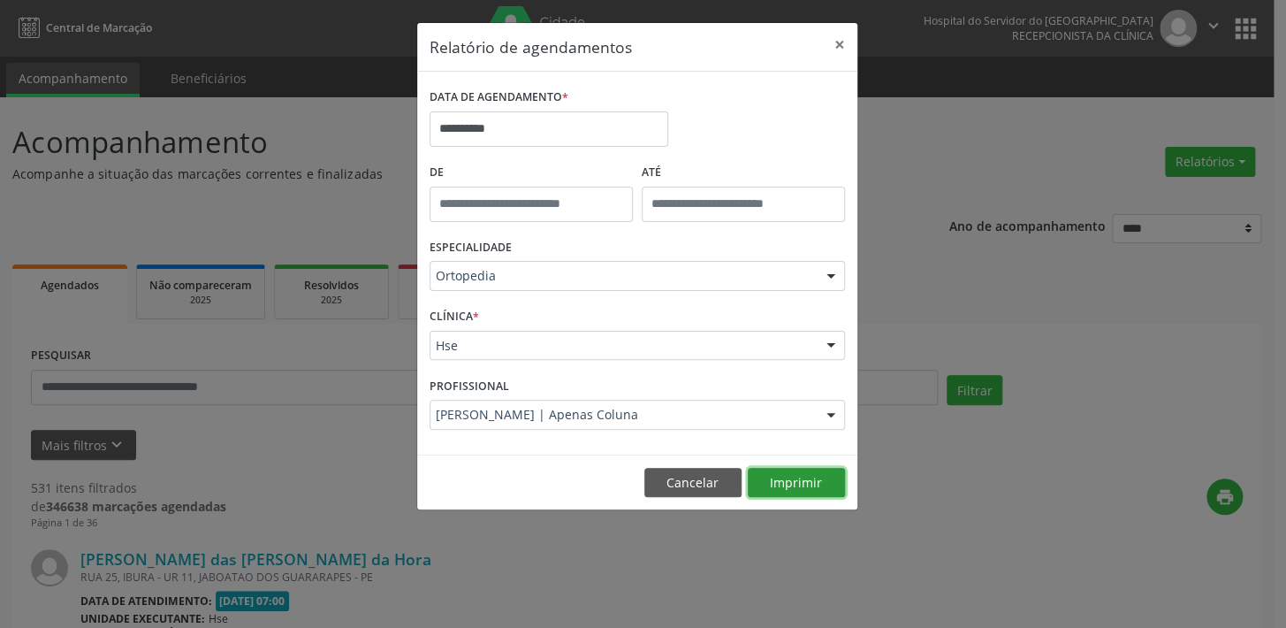
click at [793, 482] on button "Imprimir" at bounding box center [796, 483] width 97 height 30
